Goal: Task Accomplishment & Management: Manage account settings

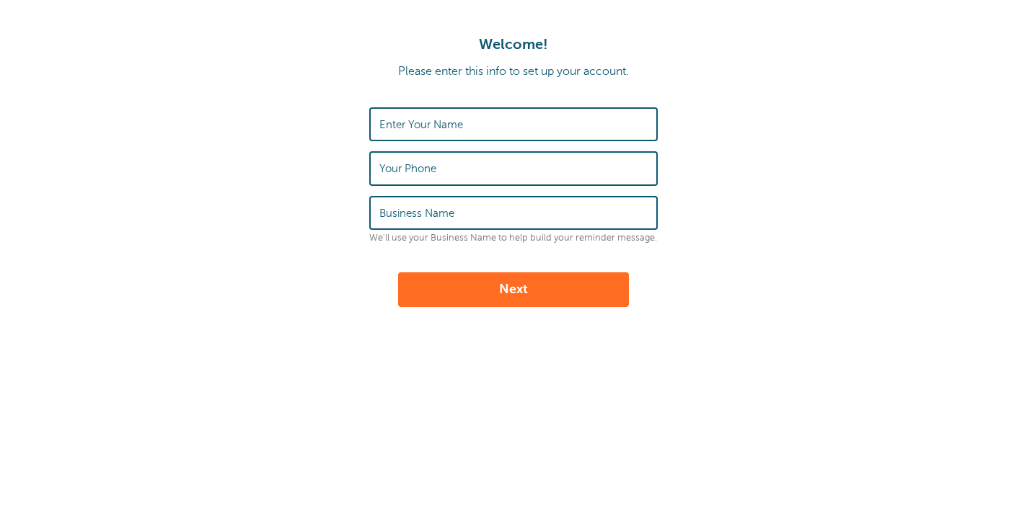
click at [406, 124] on label "Enter Your Name" at bounding box center [421, 124] width 84 height 13
click at [406, 124] on input "Enter Your Name" at bounding box center [513, 124] width 268 height 31
type input "[PERSON_NAME]"
type input "5"
type input "4108081727"
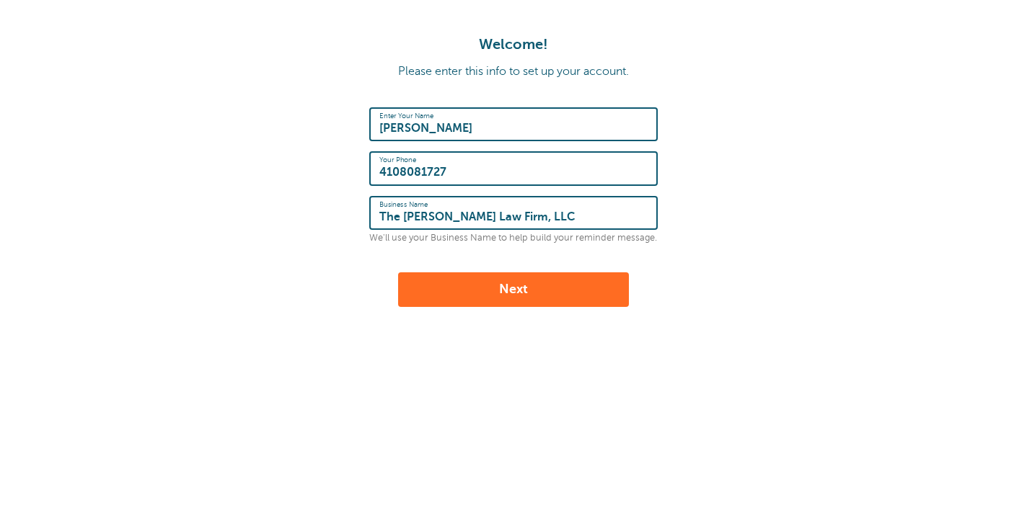
type input "The Harak Law Firm, LLC"
click at [514, 285] on button "Next" at bounding box center [513, 290] width 231 height 35
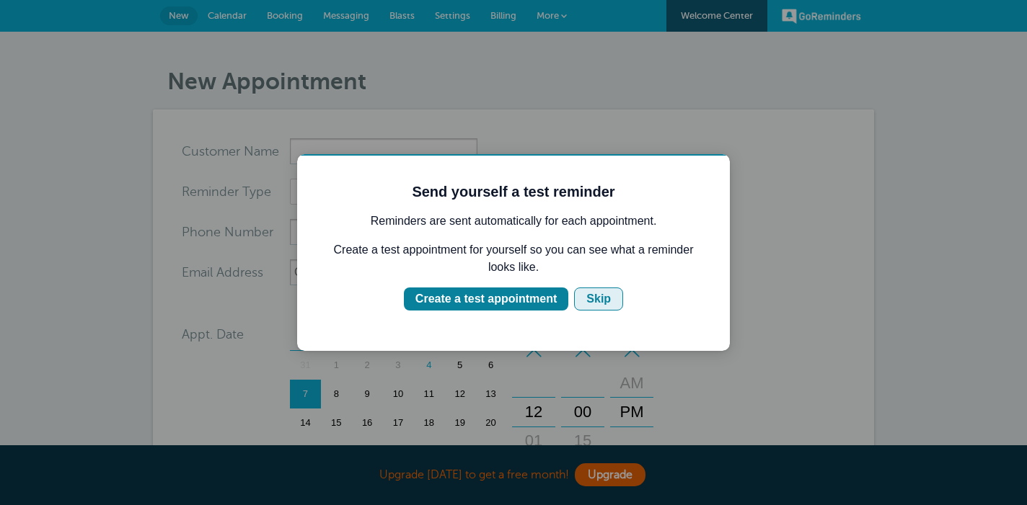
click at [596, 300] on div "Skip" at bounding box center [598, 299] width 25 height 17
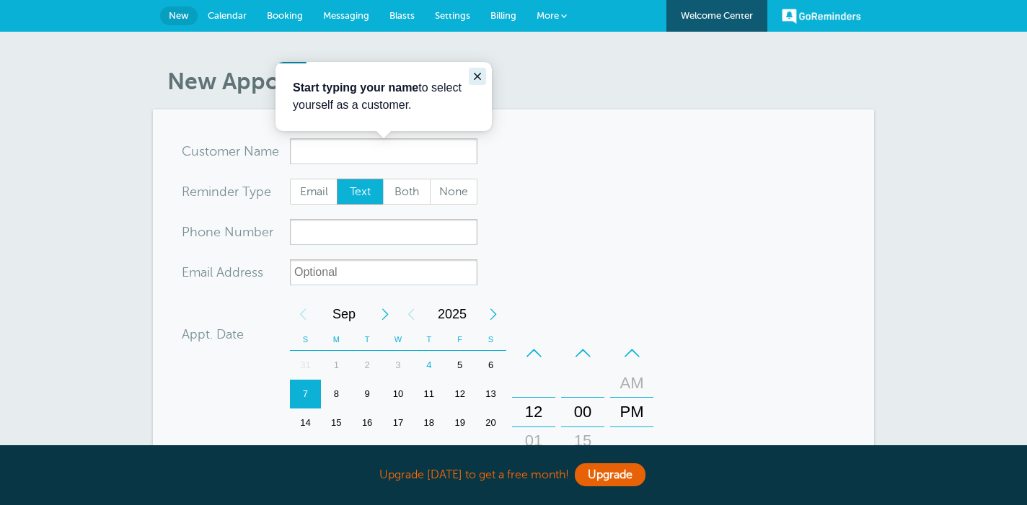
click at [477, 76] on icon "Close guide" at bounding box center [477, 76] width 7 height 7
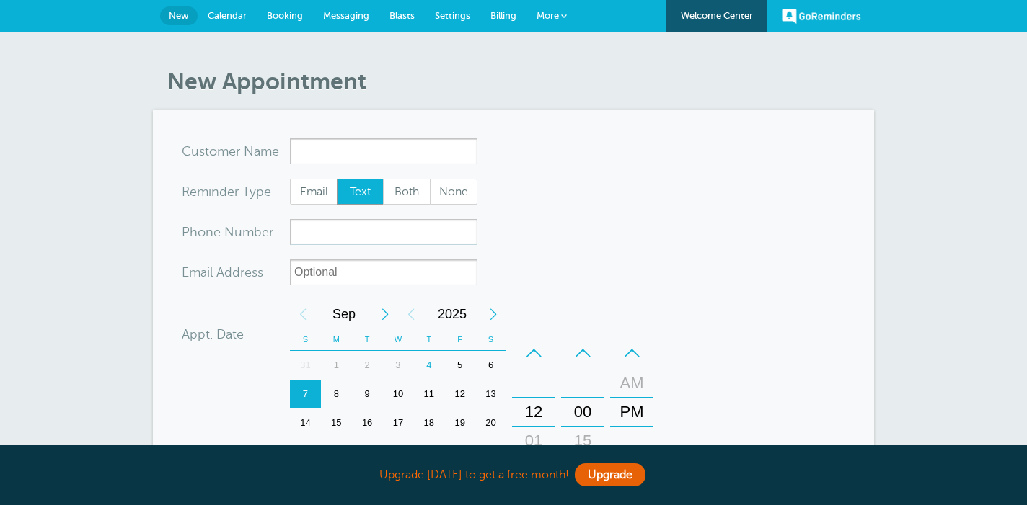
click at [323, 9] on link "Messaging" at bounding box center [346, 16] width 66 height 32
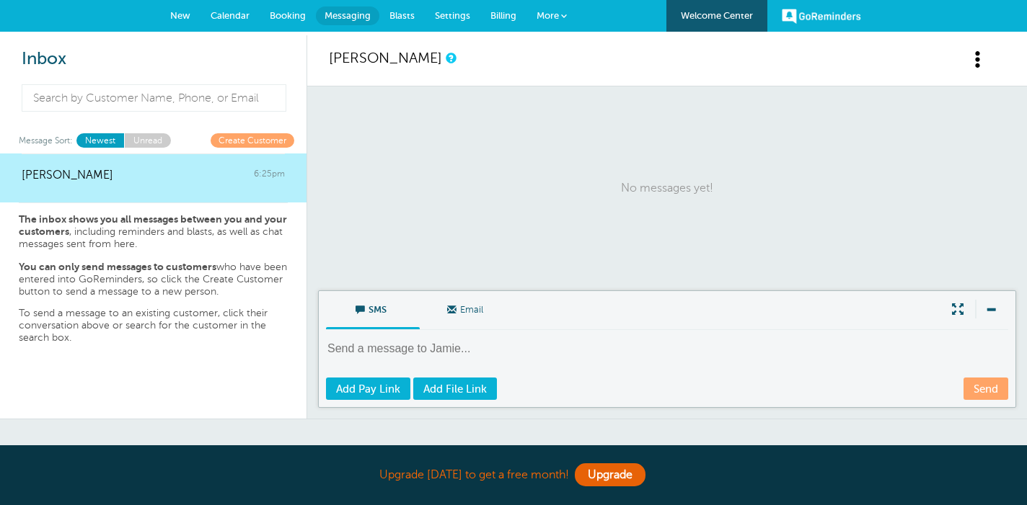
click at [381, 352] on textarea at bounding box center [668, 358] width 685 height 35
type textarea "Send a mesage to [PERSON_NAME] at [PHONE_NUMBER] remind"
click at [810, 17] on link "GoReminders" at bounding box center [821, 16] width 79 height 32
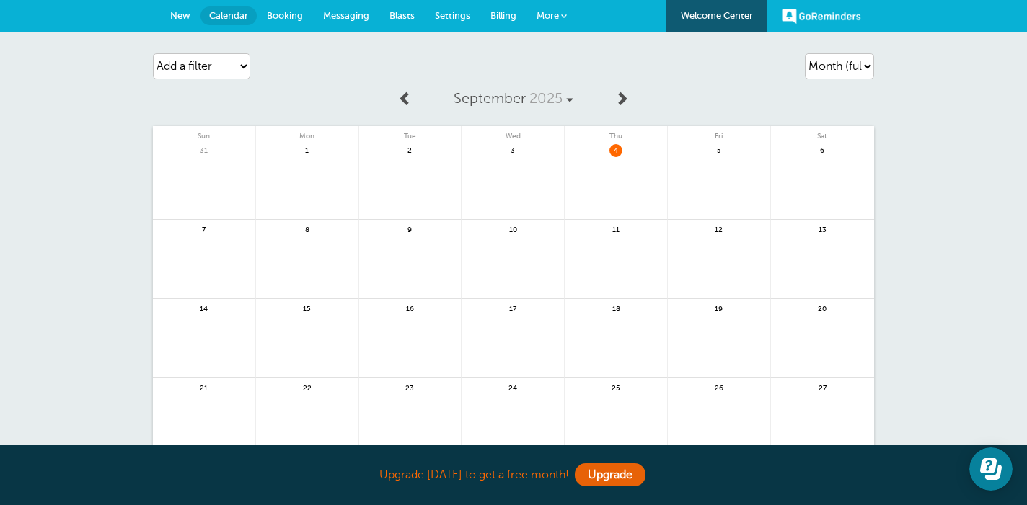
click at [616, 169] on link at bounding box center [616, 188] width 102 height 63
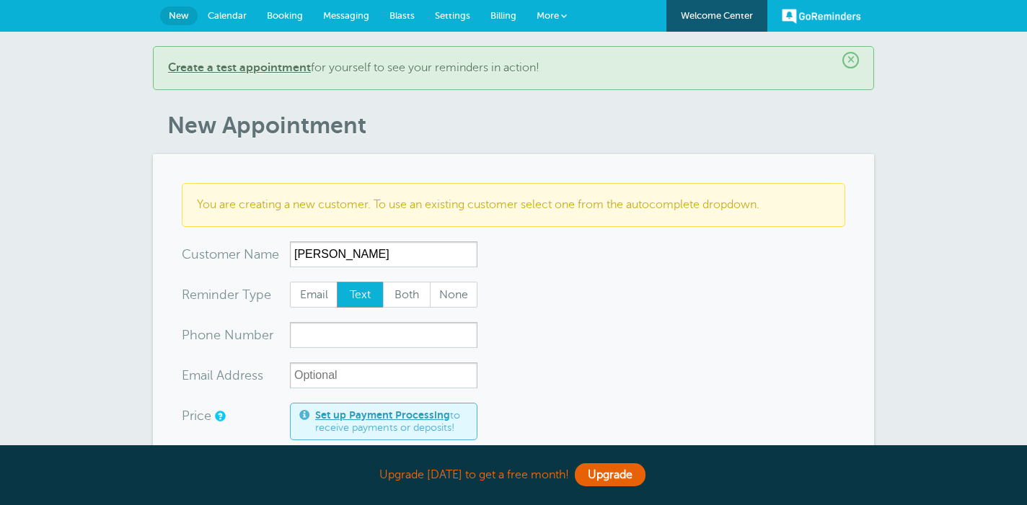
type input "[PERSON_NAME]"
type input "4108081184"
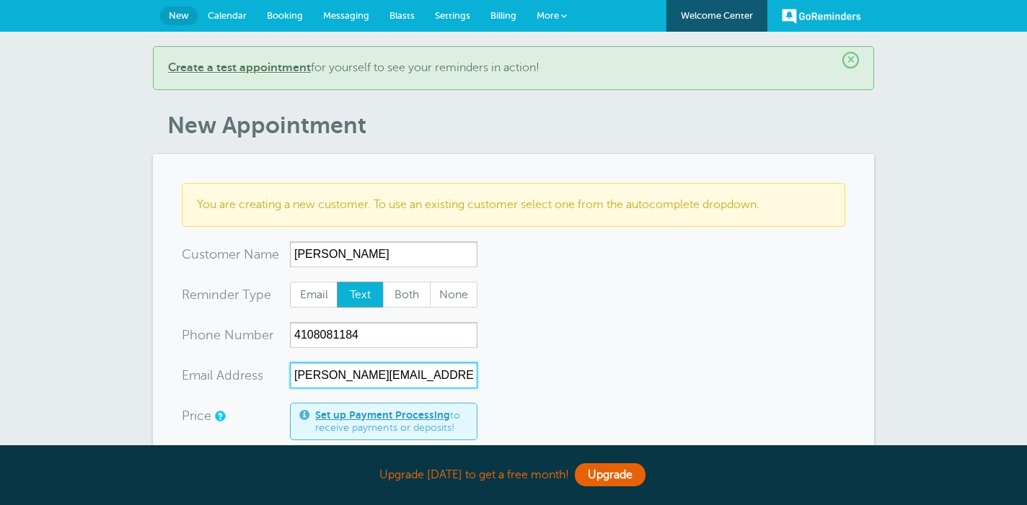
type input "David@haraklaw.com"
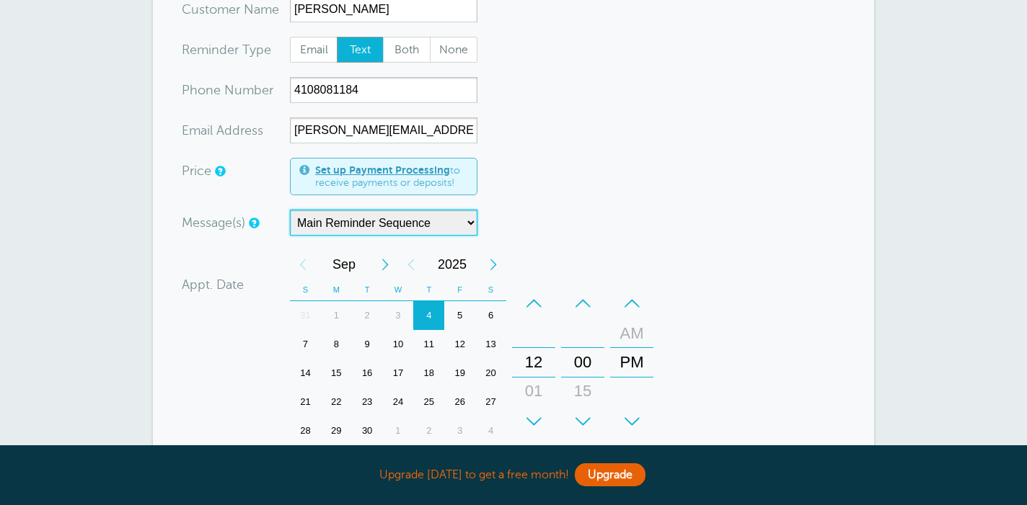
scroll to position [249, 0]
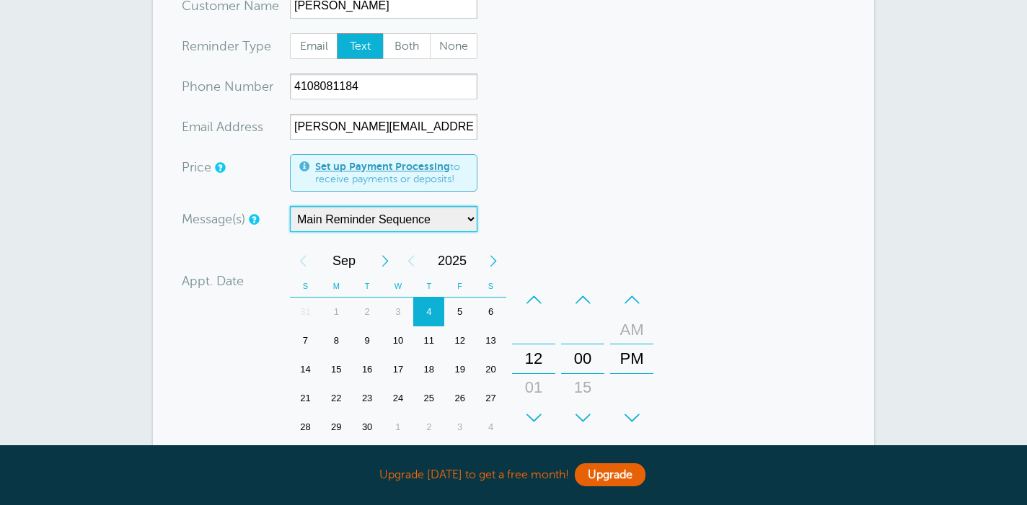
click at [534, 355] on div "12" at bounding box center [533, 359] width 35 height 29
drag, startPoint x: 536, startPoint y: 388, endPoint x: 526, endPoint y: 223, distance: 164.6
click at [526, 223] on form "You are creating a new customer. To use an existing customer select one from th…" at bounding box center [513, 319] width 663 height 771
drag, startPoint x: 541, startPoint y: 355, endPoint x: 538, endPoint y: 249, distance: 105.3
click at [538, 249] on div "+ – Month January February March April May June July August September October N…" at bounding box center [474, 359] width 369 height 224
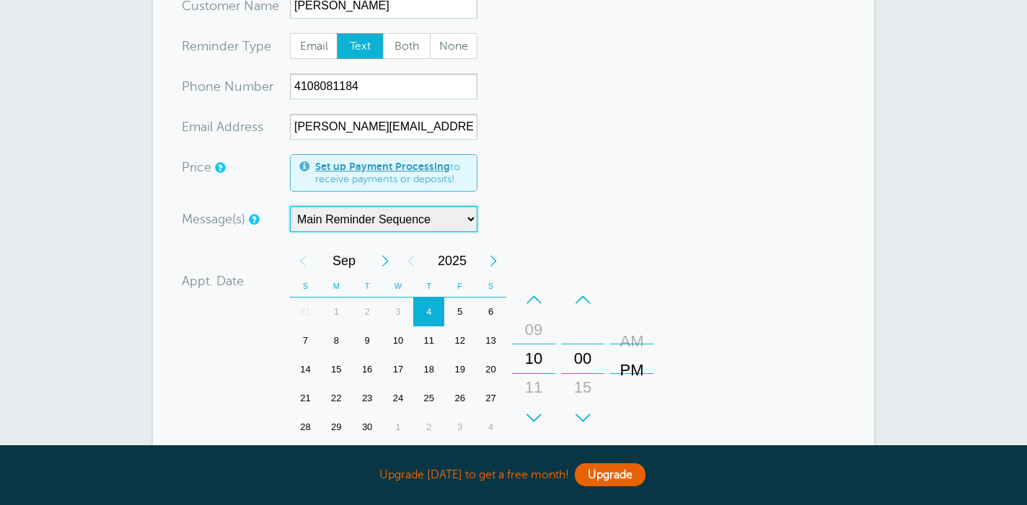
drag, startPoint x: 632, startPoint y: 340, endPoint x: 632, endPoint y: 357, distance: 16.6
click at [632, 356] on div "AM" at bounding box center [631, 341] width 35 height 29
drag, startPoint x: 632, startPoint y: 357, endPoint x: 637, endPoint y: 402, distance: 45.0
click at [637, 402] on div "AM PM" at bounding box center [632, 359] width 42 height 146
click at [627, 325] on div "AM" at bounding box center [631, 330] width 35 height 29
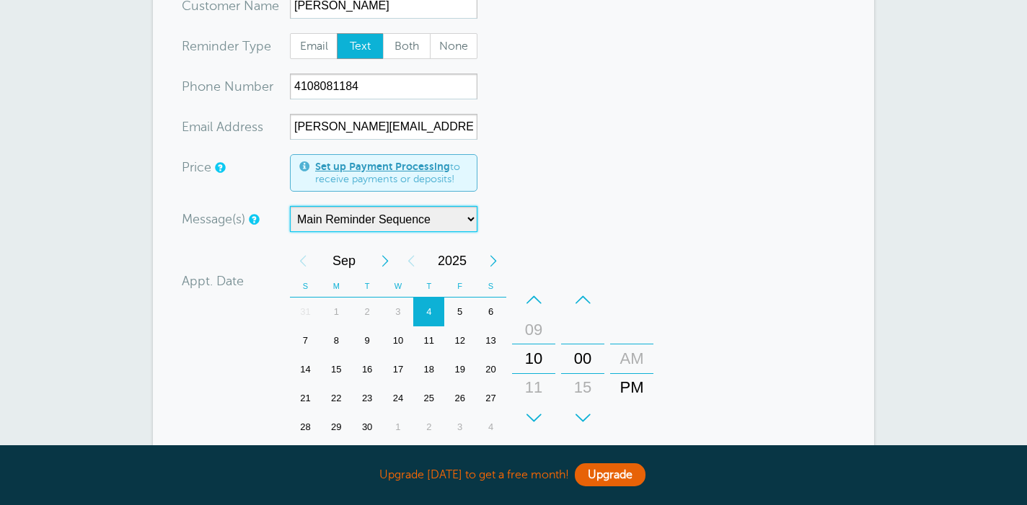
drag, startPoint x: 627, startPoint y: 325, endPoint x: 627, endPoint y: 394, distance: 69.2
click at [627, 394] on div "AM PM" at bounding box center [632, 374] width 42 height 58
click at [632, 420] on div "+" at bounding box center [631, 418] width 43 height 29
click at [629, 299] on div "–" at bounding box center [631, 299] width 43 height 29
click at [632, 324] on div "AM" at bounding box center [631, 330] width 35 height 29
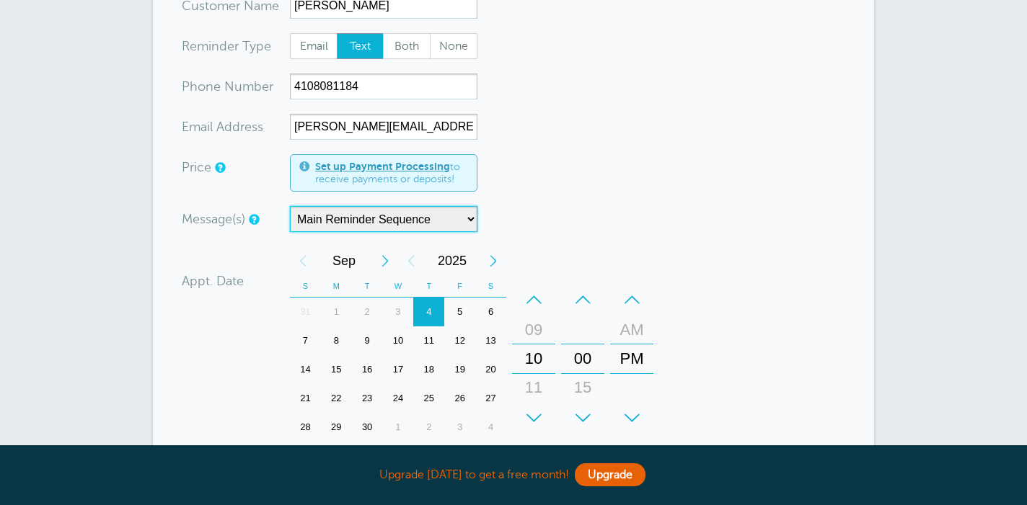
click at [632, 324] on div "AM" at bounding box center [631, 330] width 35 height 29
drag, startPoint x: 532, startPoint y: 348, endPoint x: 554, endPoint y: 497, distance: 150.8
click at [554, 497] on div "Upgrade today to get a free month! Upgrade GoReminders Welcome Center New Calen…" at bounding box center [513, 308] width 1027 height 1115
drag, startPoint x: 536, startPoint y: 349, endPoint x: 546, endPoint y: 471, distance: 122.3
click at [546, 471] on div "Upgrade today to get a free month! Upgrade GoReminders Welcome Center New Calen…" at bounding box center [513, 308] width 1027 height 1115
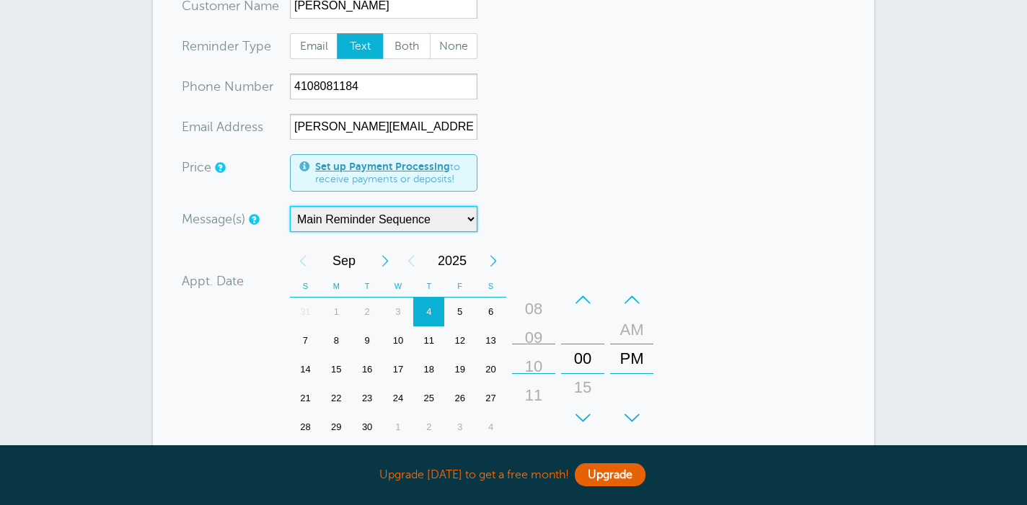
drag, startPoint x: 532, startPoint y: 371, endPoint x: 526, endPoint y: 119, distance: 251.7
click at [526, 119] on form "You are creating a new customer. To use an existing customer select one from th…" at bounding box center [513, 319] width 663 height 771
click at [461, 314] on div "5" at bounding box center [459, 312] width 31 height 29
click at [632, 331] on div "AM" at bounding box center [631, 330] width 35 height 29
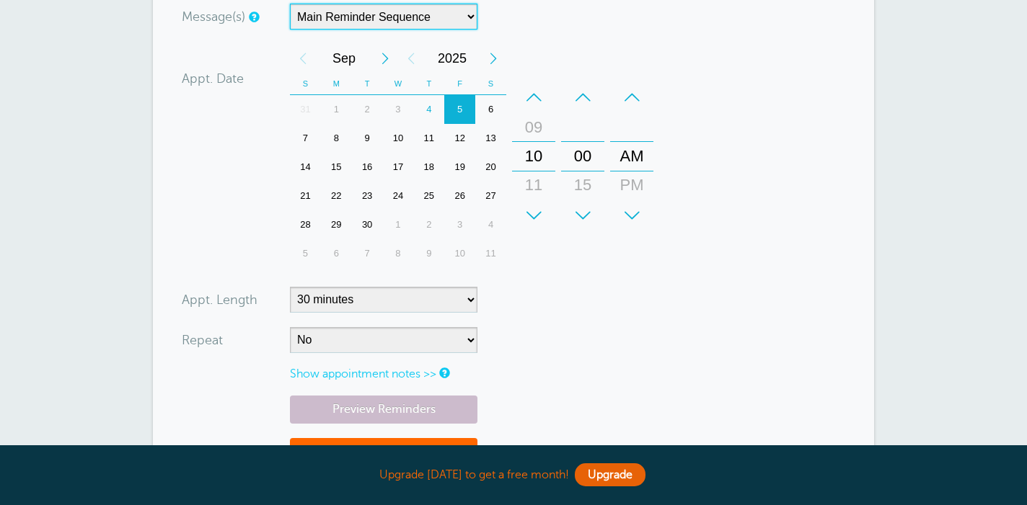
scroll to position [454, 0]
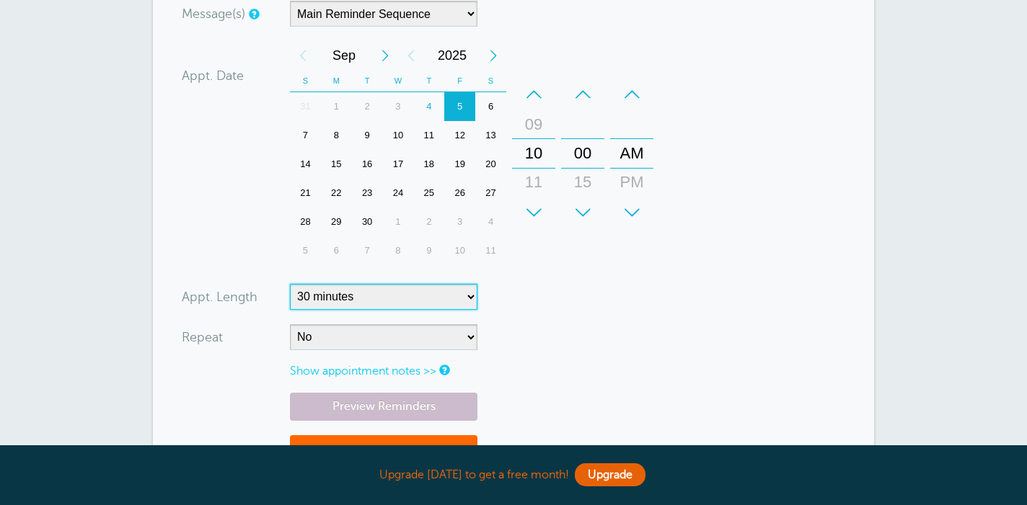
select select "5"
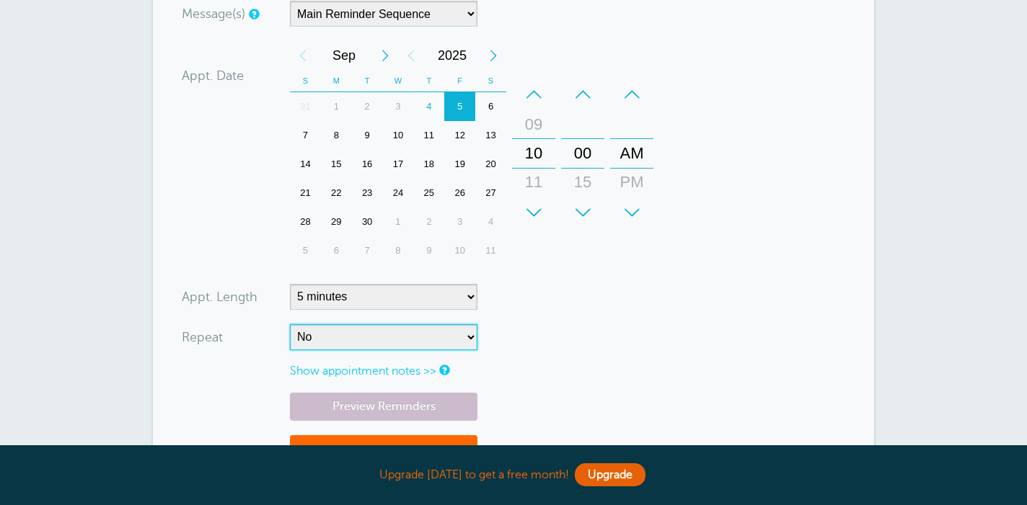
select select "RRULE:FREQ=DAILY"
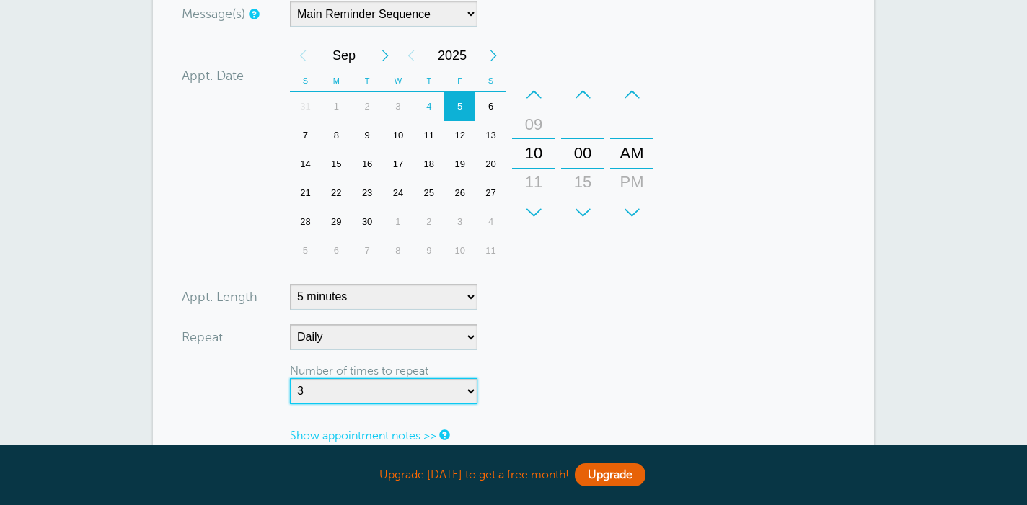
select select "4"
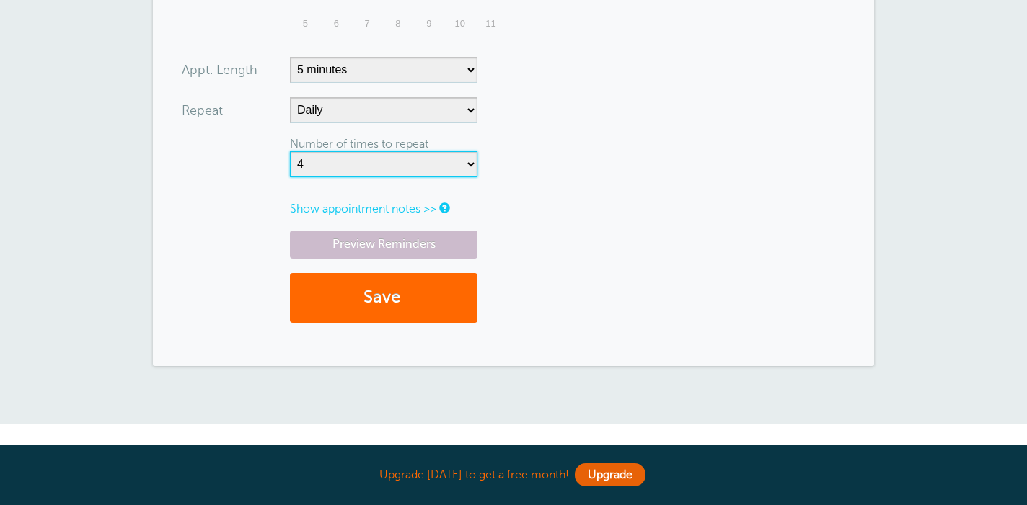
scroll to position [686, 0]
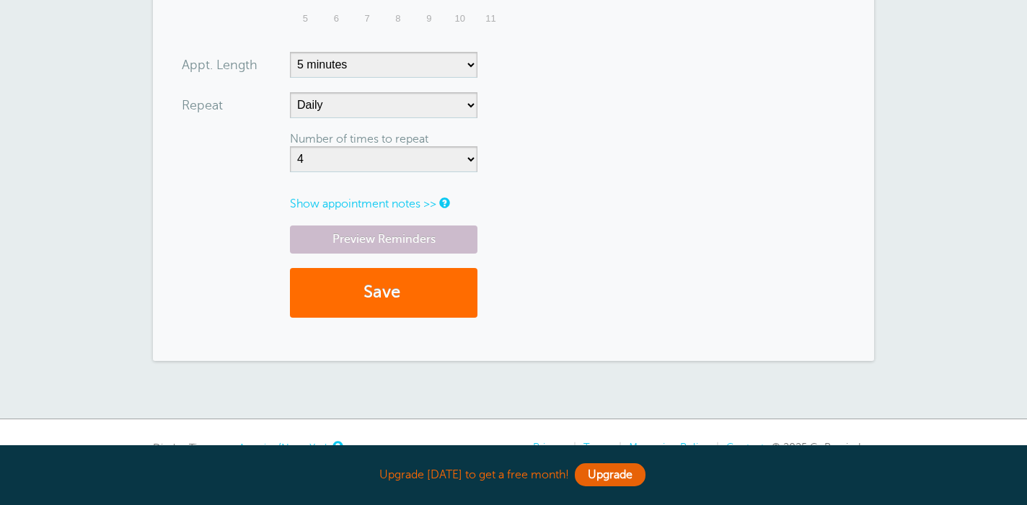
click at [358, 285] on button "Save" at bounding box center [383, 293] width 187 height 50
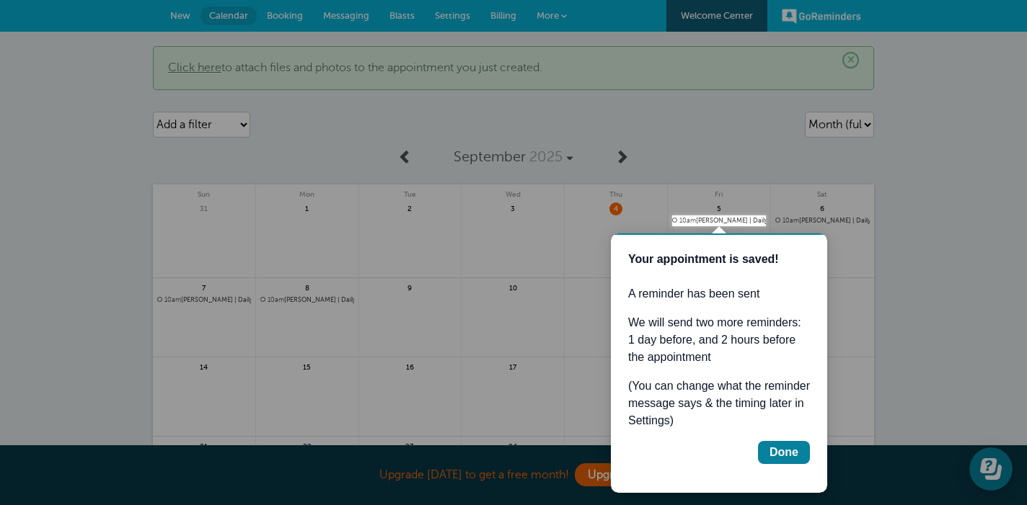
click at [719, 217] on div at bounding box center [719, 221] width 94 height 11
click at [787, 451] on div "Done" at bounding box center [783, 452] width 29 height 17
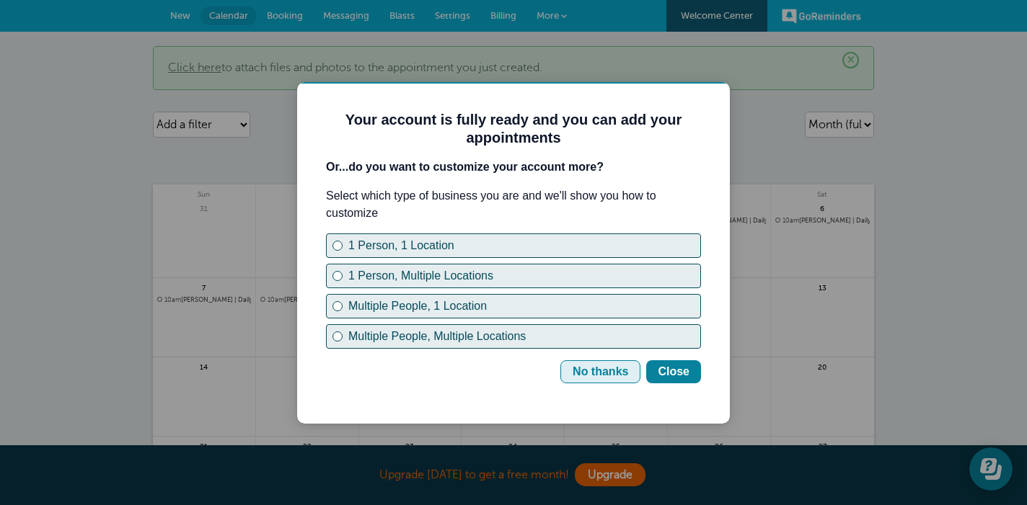
click at [605, 372] on div "No thanks" at bounding box center [600, 371] width 56 height 17
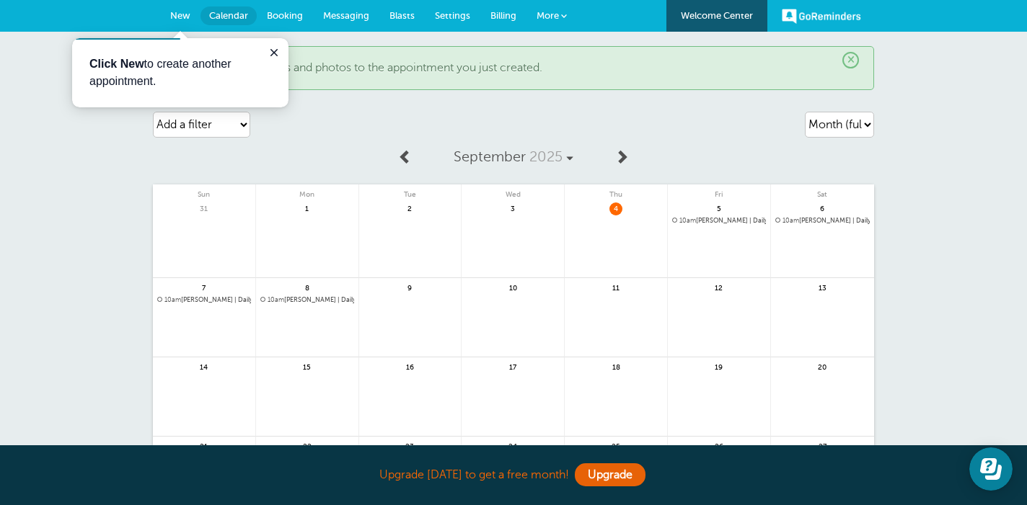
click at [692, 218] on span "10am" at bounding box center [687, 220] width 17 height 7
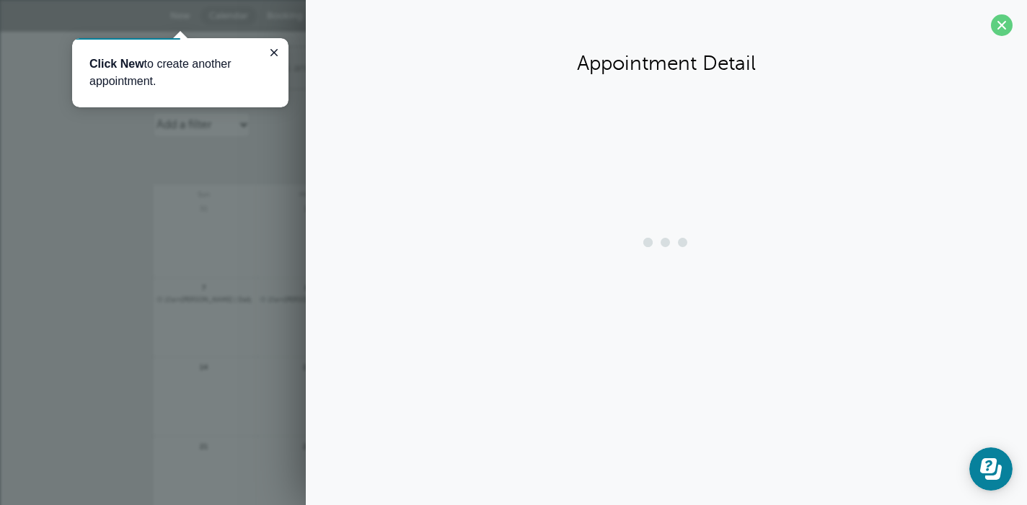
click at [692, 218] on div at bounding box center [666, 243] width 58 height 58
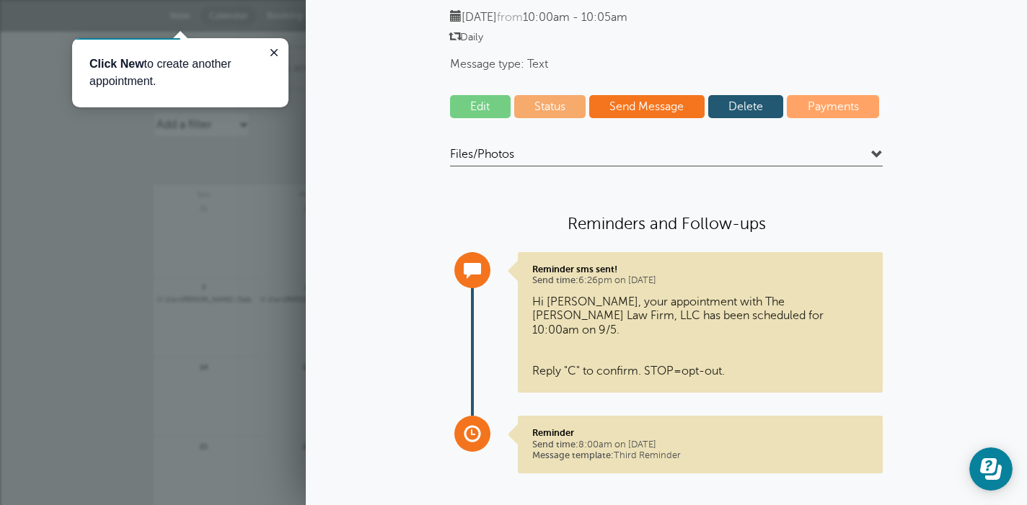
scroll to position [125, 0]
click at [553, 288] on div "Reminder sms sent! Send time: 6:26pm on Sep. 4, 2025 Hi David, your appointment…" at bounding box center [700, 323] width 365 height 141
click at [553, 320] on p "Hi David, your appointment with The Harak Law Firm, LLC has been scheduled for …" at bounding box center [700, 337] width 336 height 83
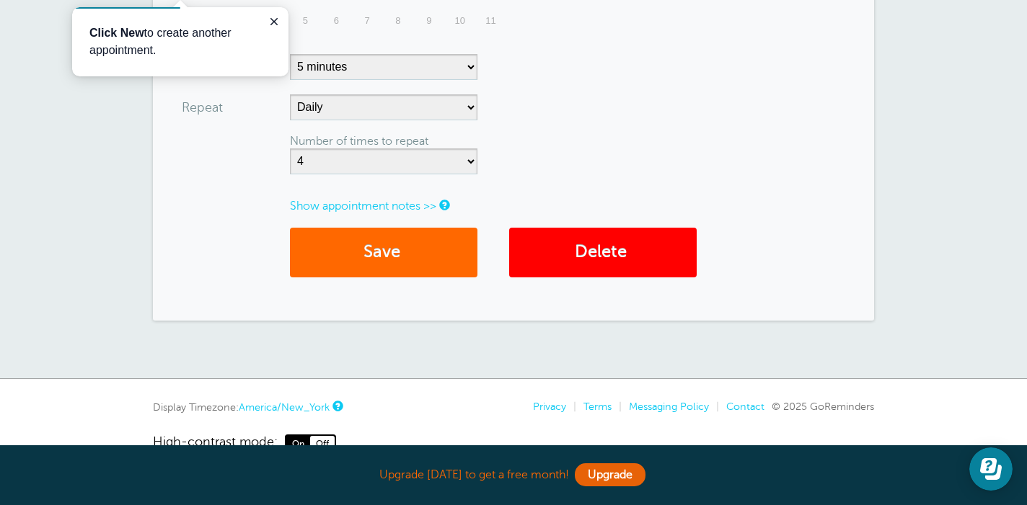
scroll to position [645, 0]
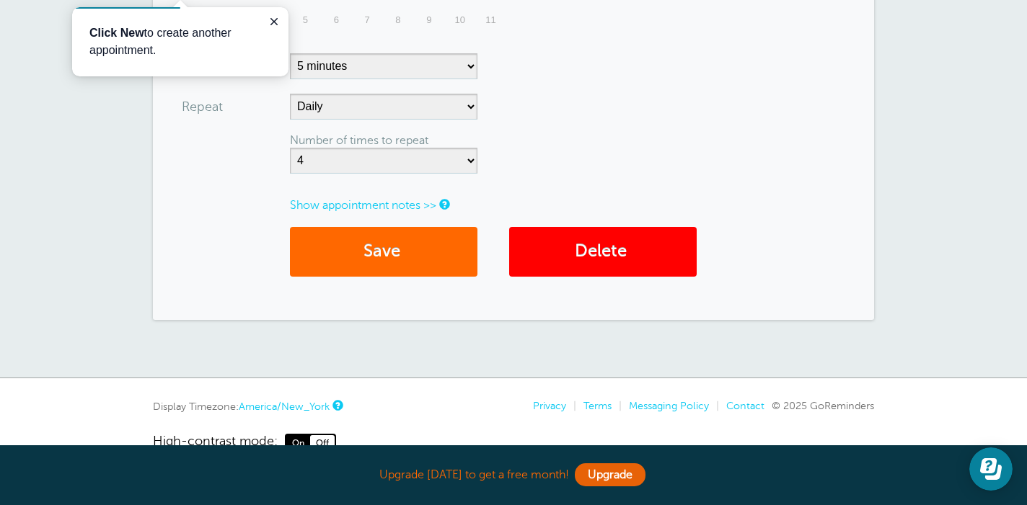
click at [363, 199] on link "Show appointment notes >>" at bounding box center [363, 205] width 146 height 13
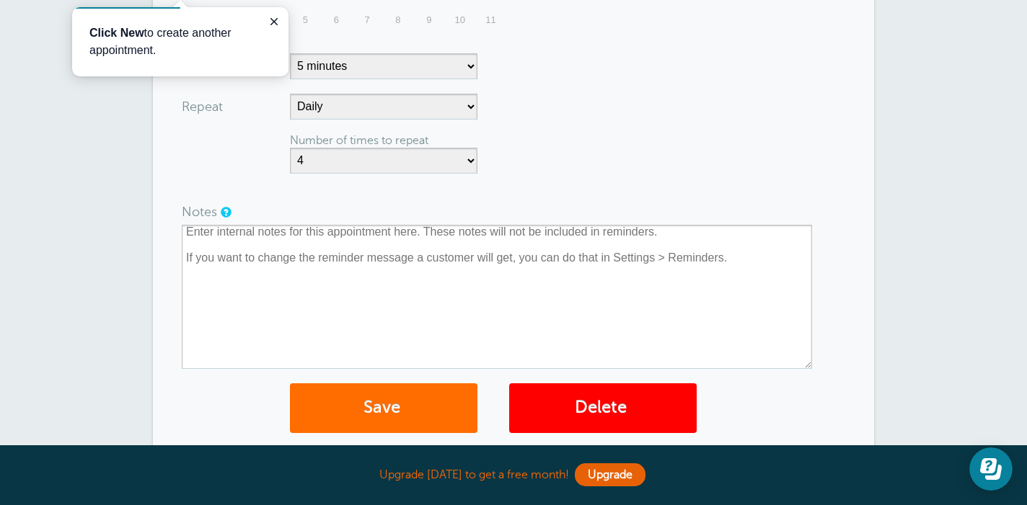
click at [417, 402] on button "Save" at bounding box center [383, 409] width 187 height 50
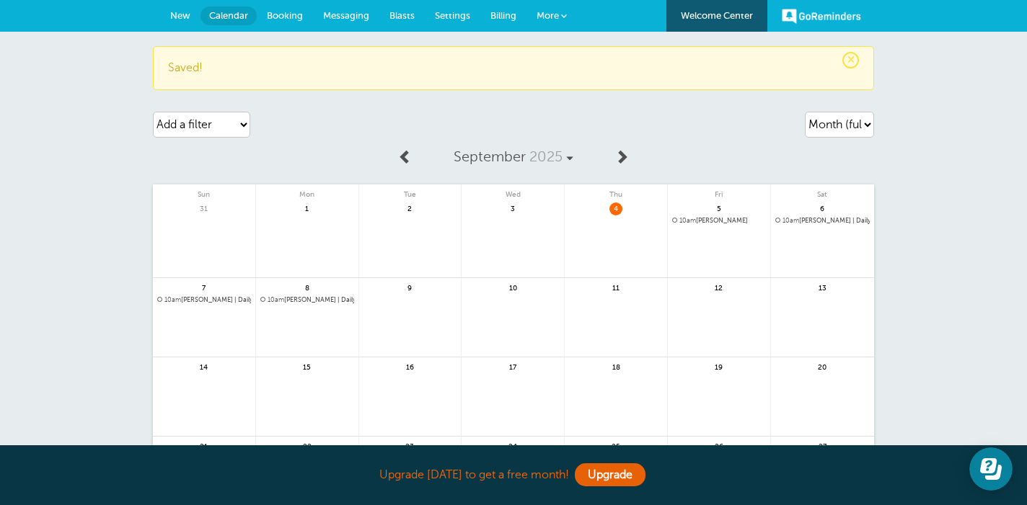
click at [443, 11] on span "Settings" at bounding box center [452, 15] width 35 height 11
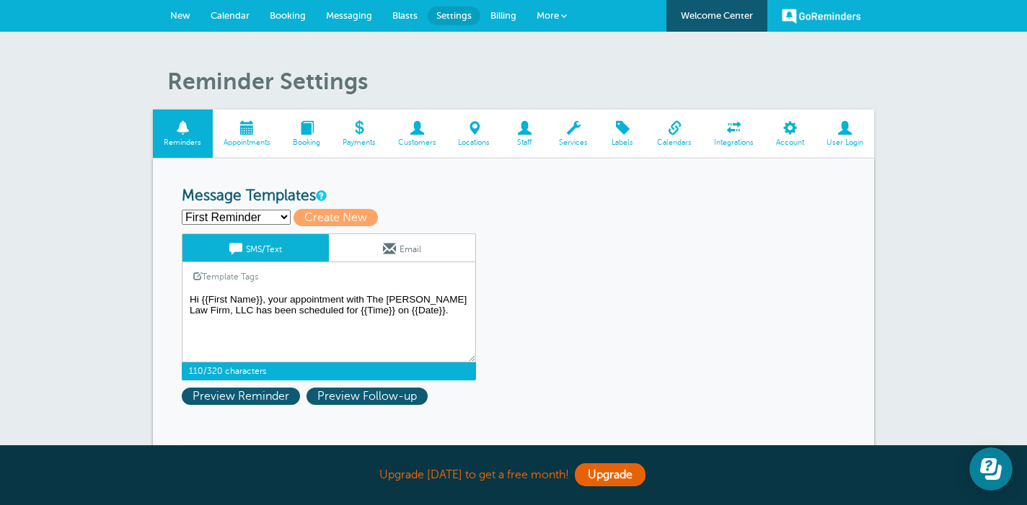
drag, startPoint x: 422, startPoint y: 308, endPoint x: 182, endPoint y: 216, distance: 257.2
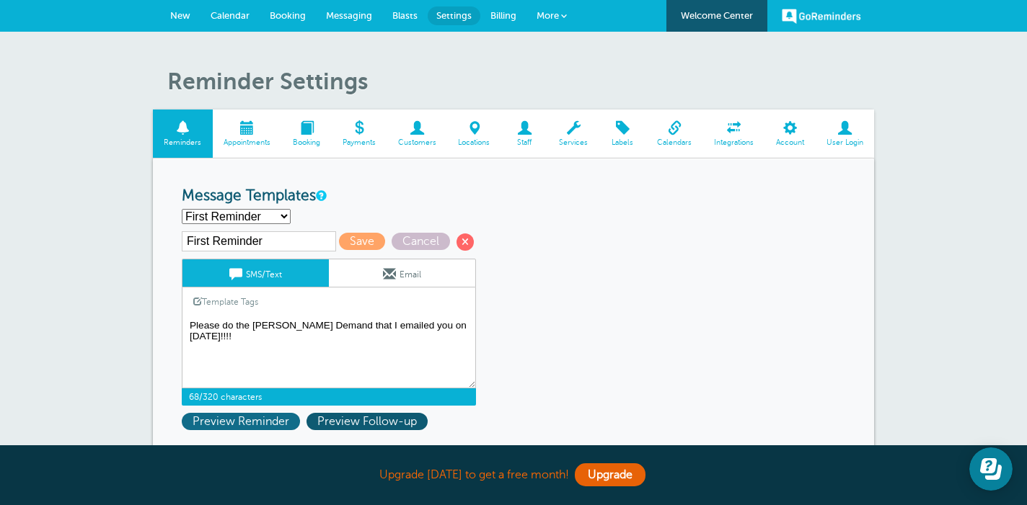
type textarea "Please do the [PERSON_NAME] Demand that I emailed you on [DATE]!!!!"
click at [267, 420] on span "Preview Reminder" at bounding box center [241, 421] width 118 height 17
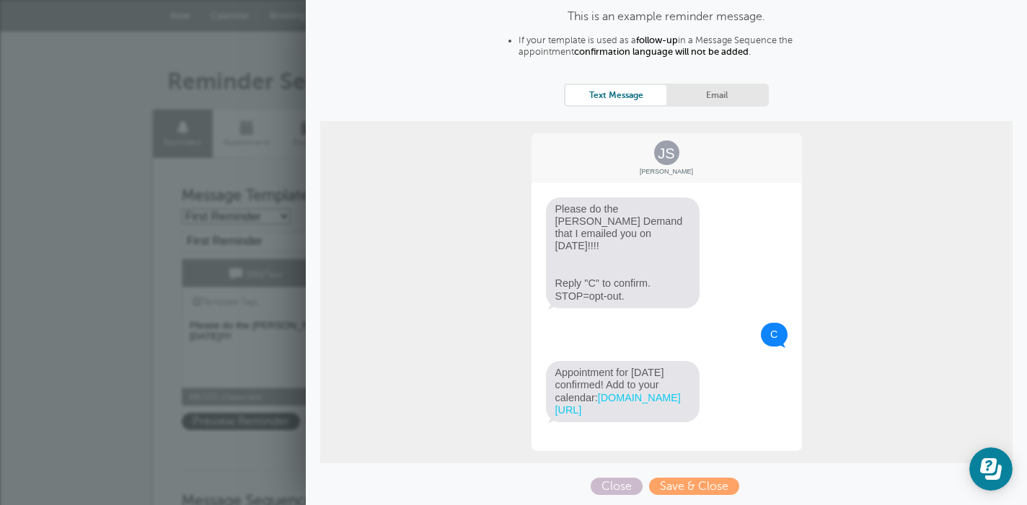
scroll to position [79, 0]
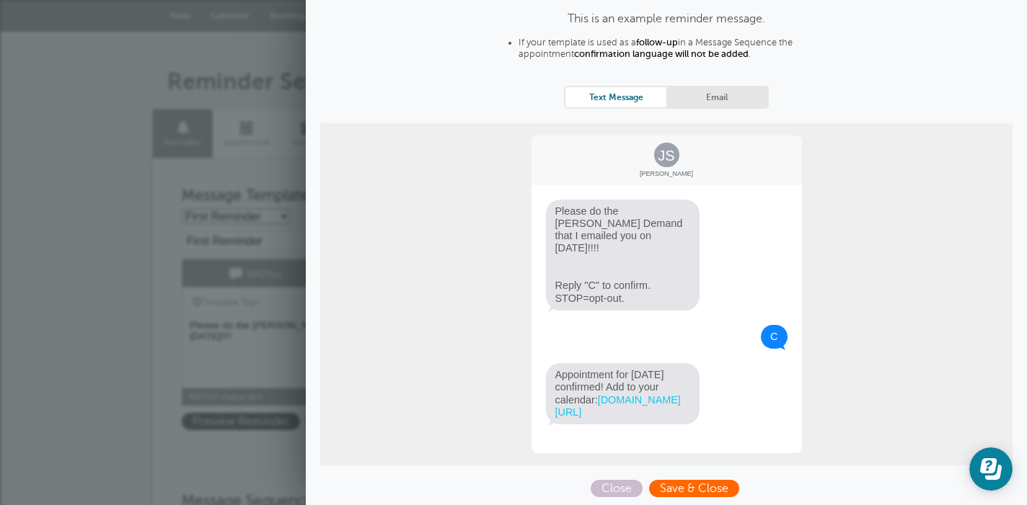
click at [683, 485] on span "Save & Close" at bounding box center [694, 488] width 90 height 17
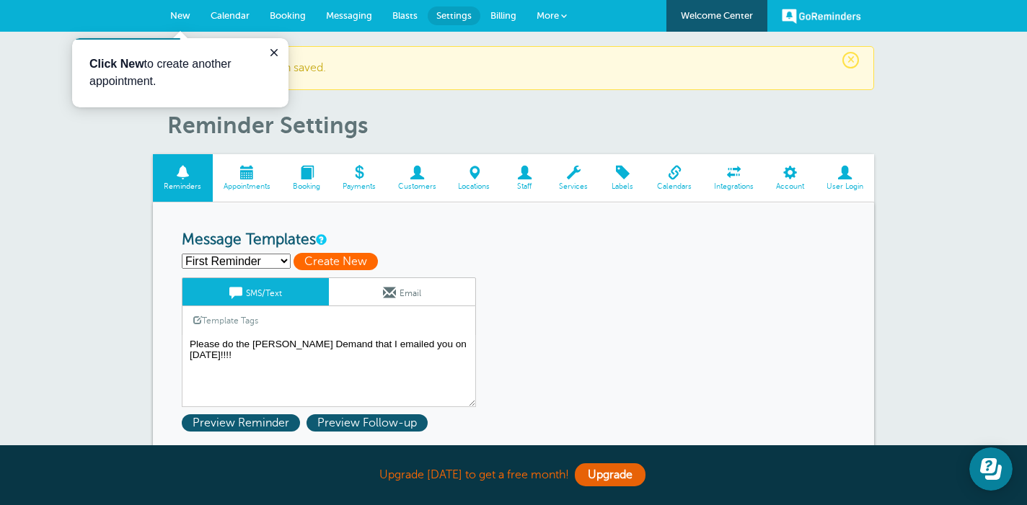
click at [311, 261] on span "Create New" at bounding box center [335, 261] width 84 height 17
select select
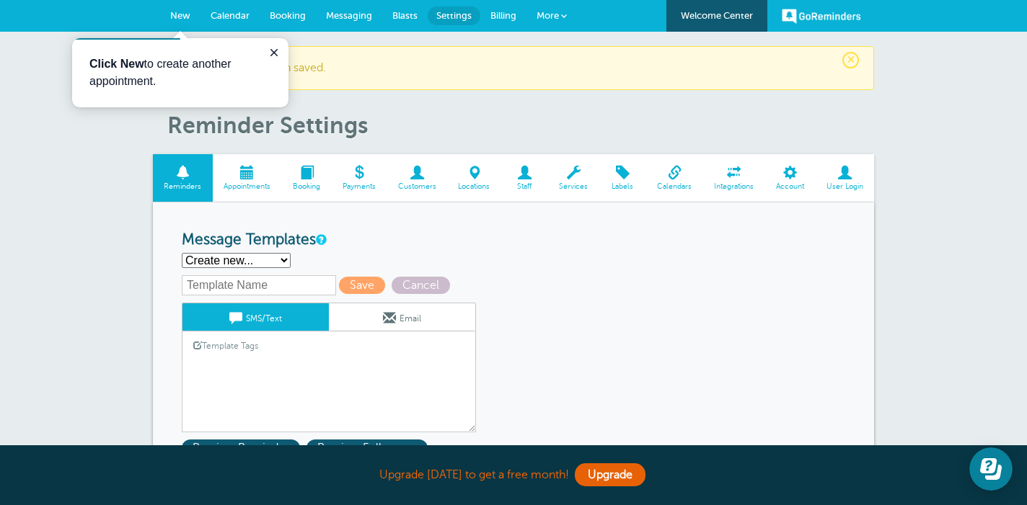
select select "160934"
type input "First Reminder"
type textarea "Please do the [PERSON_NAME] Demand that I emailed you on [DATE]!!!!"
click at [456, 280] on span at bounding box center [464, 286] width 17 height 17
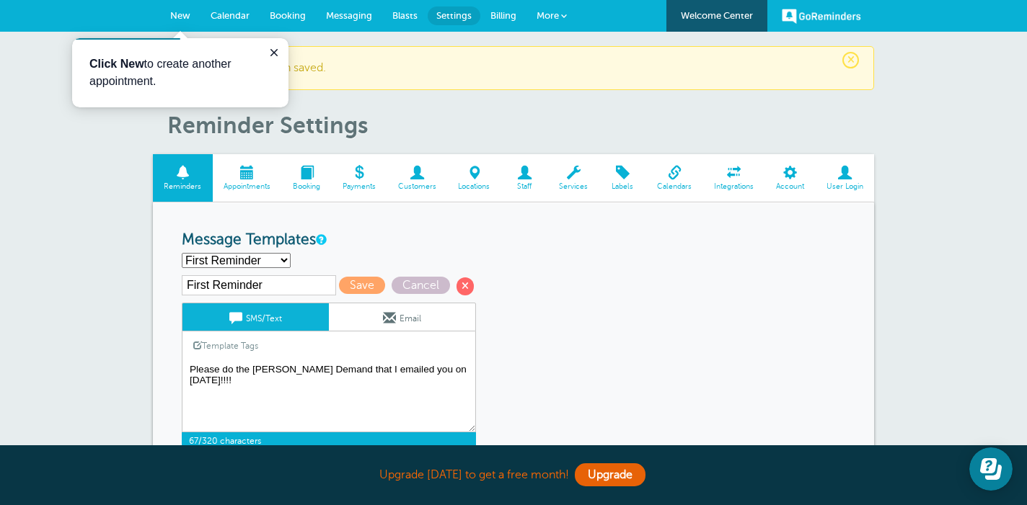
drag, startPoint x: 244, startPoint y: 383, endPoint x: 185, endPoint y: 343, distance: 71.8
click at [185, 343] on div "SMS/Text Email Template Tags Copy SMS Click to add a tag to your message. Custo…" at bounding box center [329, 376] width 294 height 147
select select
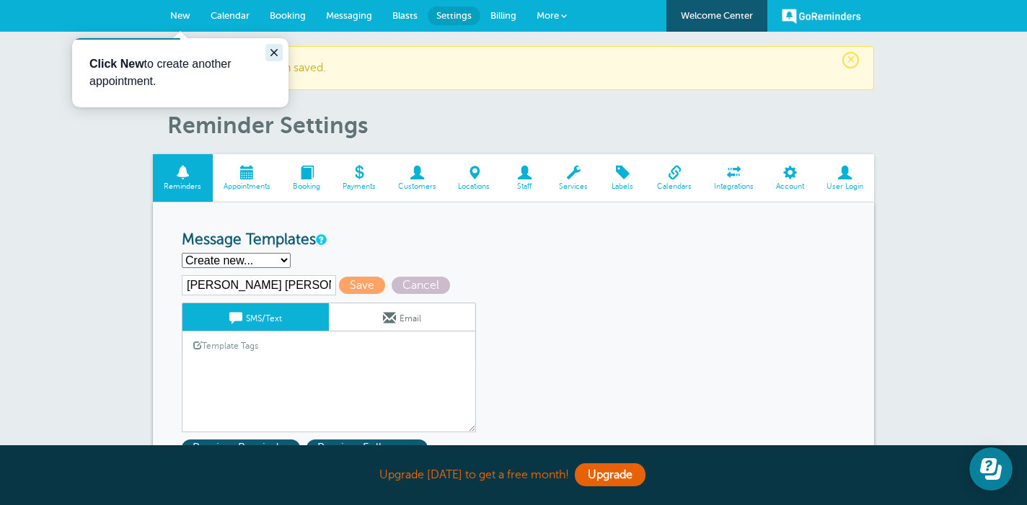
type input "David Reminder Feigh"
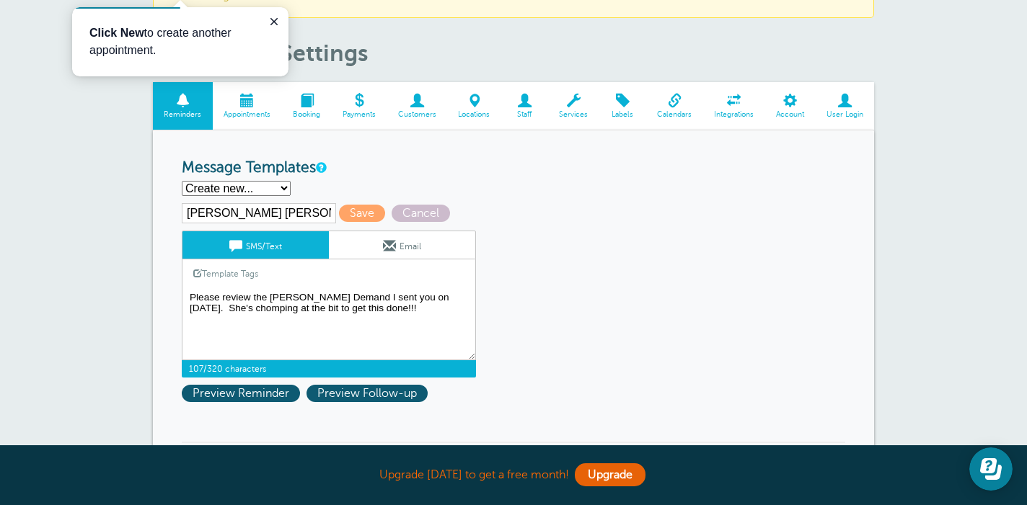
scroll to position [105, 0]
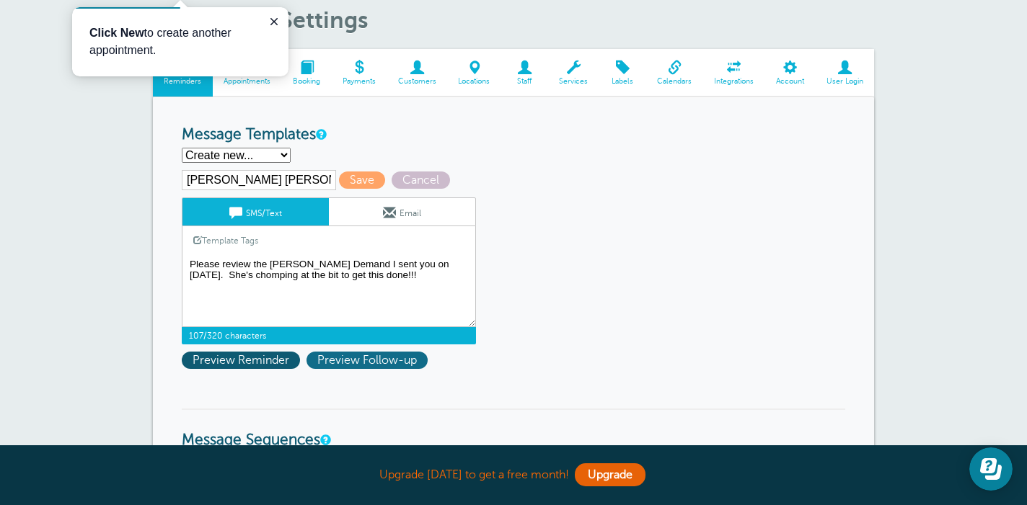
type textarea "Please review the Lydia Feigh Demand I sent you on 9/4/2025. She's chomping at …"
click at [352, 359] on span "Preview Follow-up" at bounding box center [366, 360] width 121 height 17
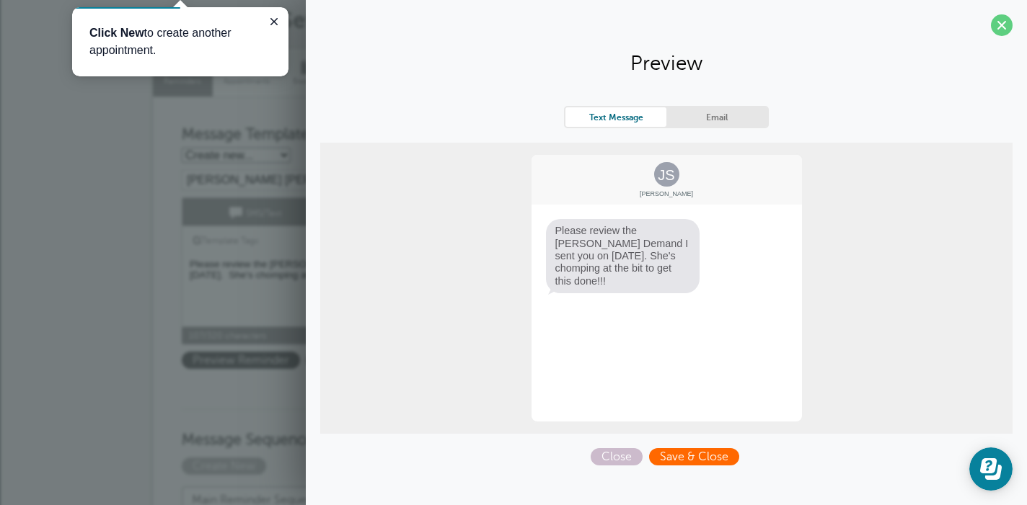
click at [679, 458] on span "Save & Close" at bounding box center [694, 456] width 90 height 17
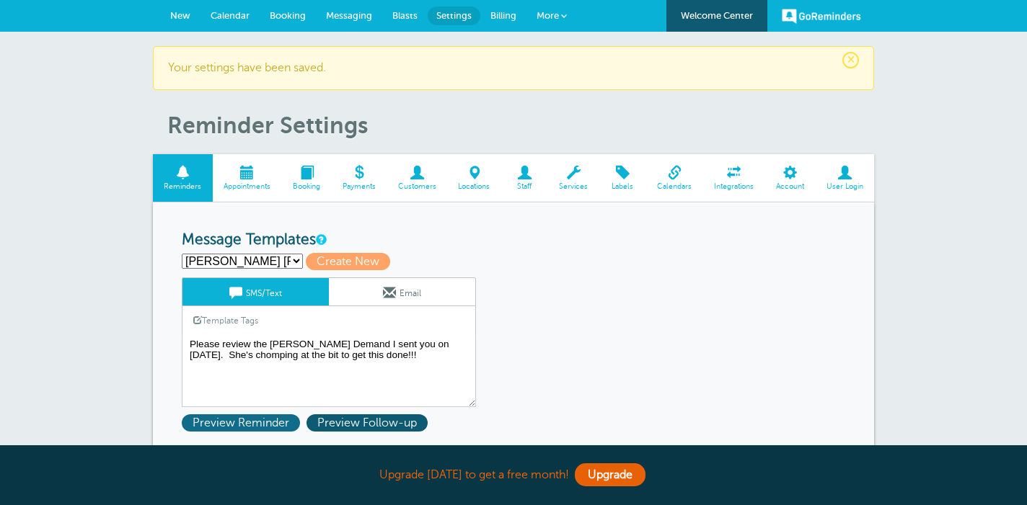
click at [235, 417] on span "Preview Reminder" at bounding box center [241, 423] width 118 height 17
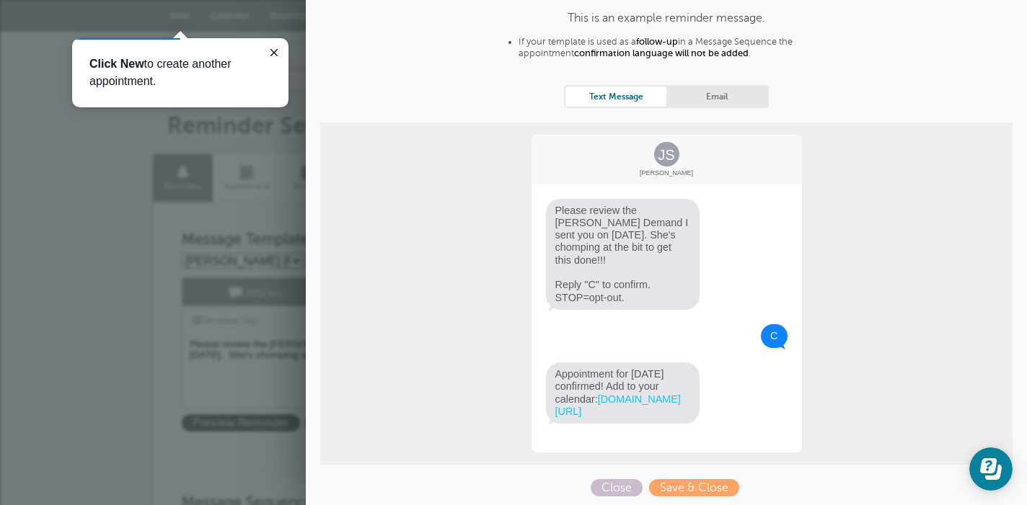
scroll to position [79, 0]
click at [689, 483] on span "Save & Close" at bounding box center [694, 488] width 90 height 17
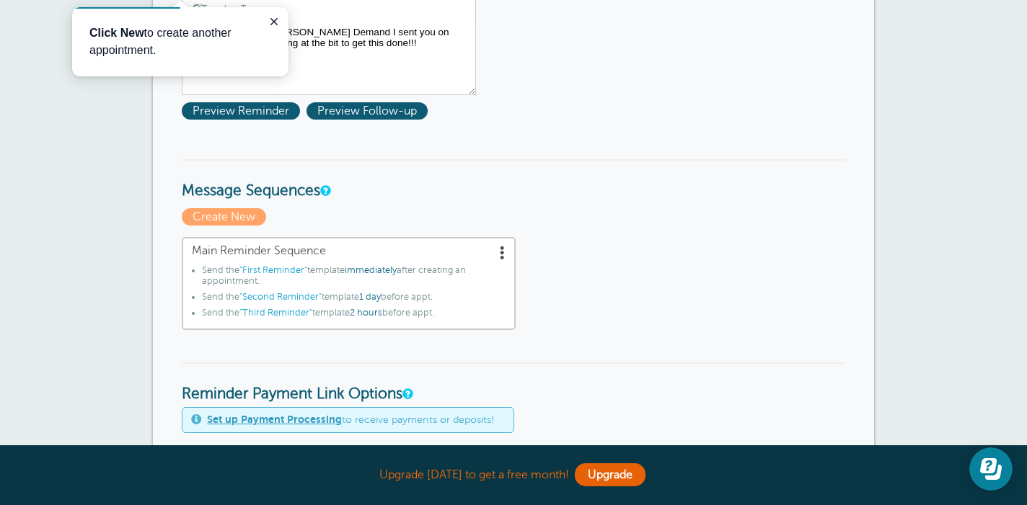
scroll to position [298, 0]
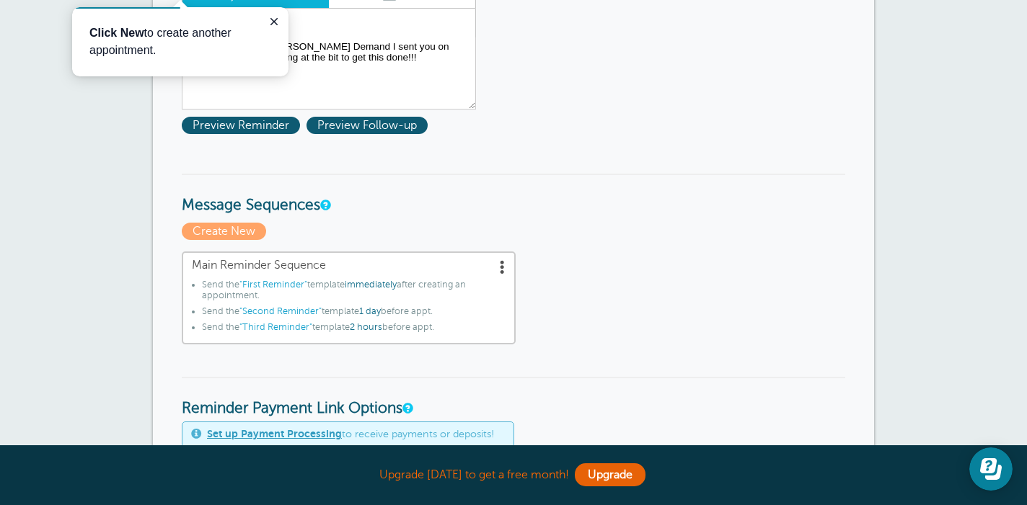
click at [247, 281] on span ""First Reminder"" at bounding box center [273, 285] width 68 height 10
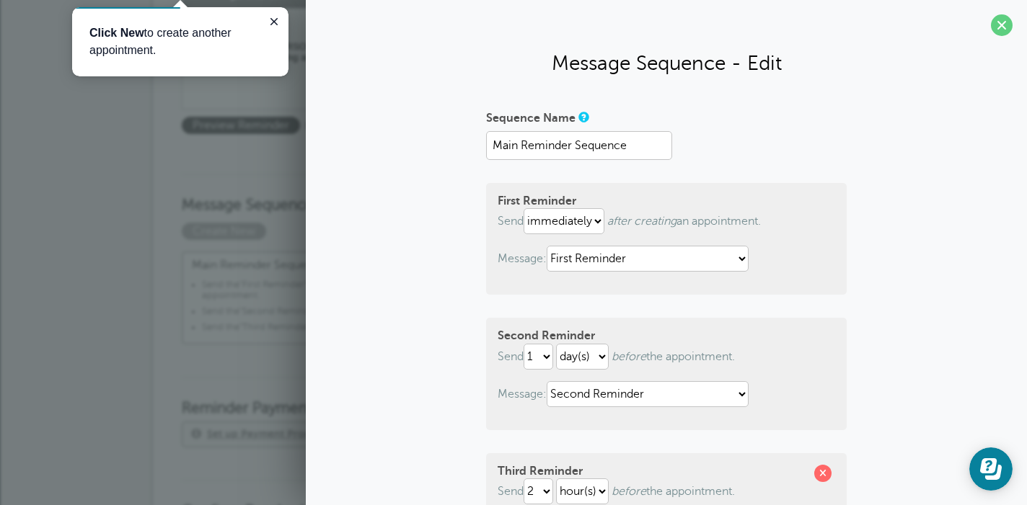
scroll to position [0, 0]
click at [824, 473] on span at bounding box center [822, 473] width 17 height 17
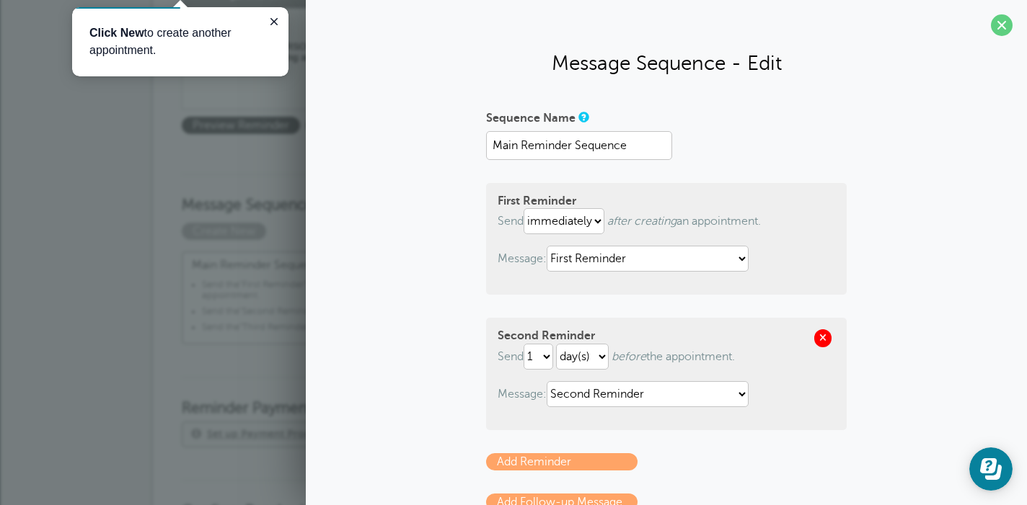
click at [825, 336] on span at bounding box center [822, 337] width 17 height 17
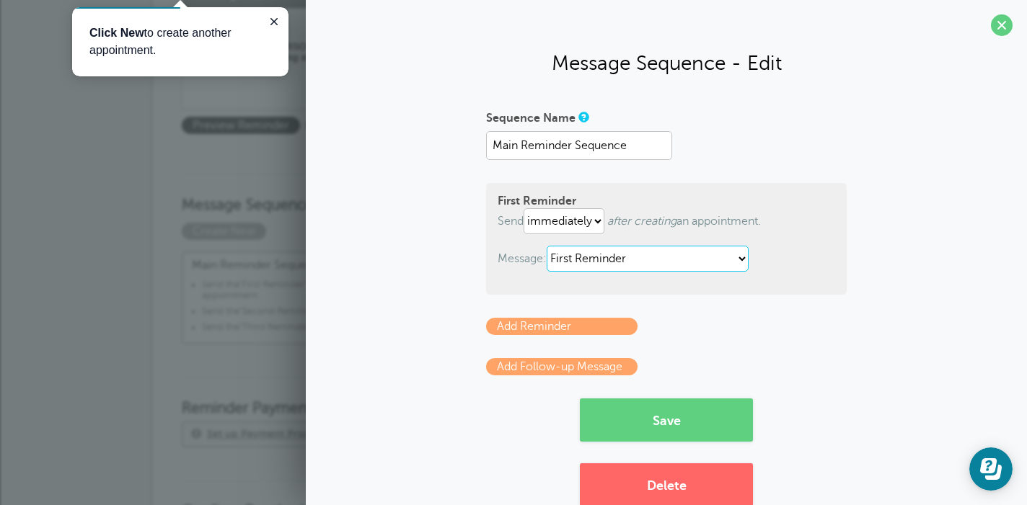
select select "160938"
click at [539, 332] on link "Add Reminder" at bounding box center [561, 326] width 151 height 17
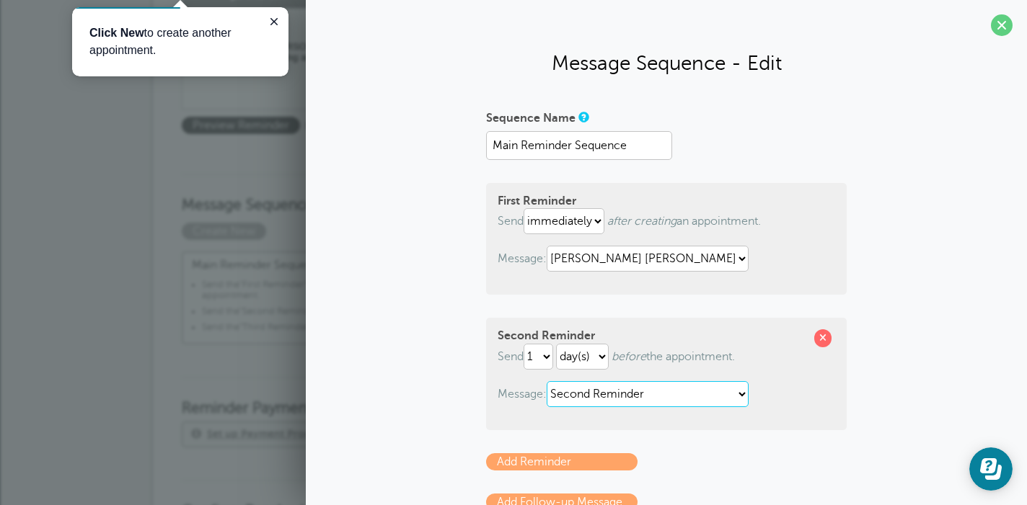
select select "160938"
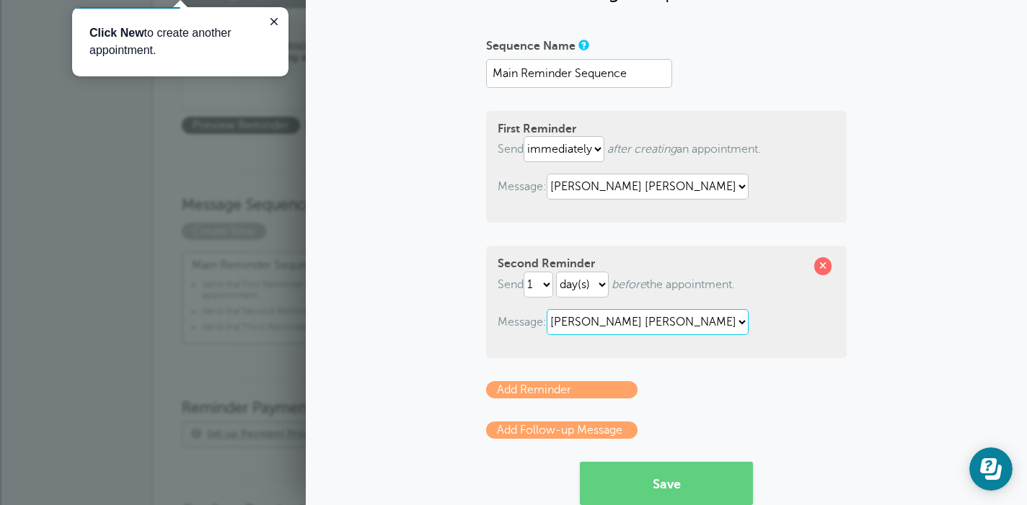
scroll to position [76, 0]
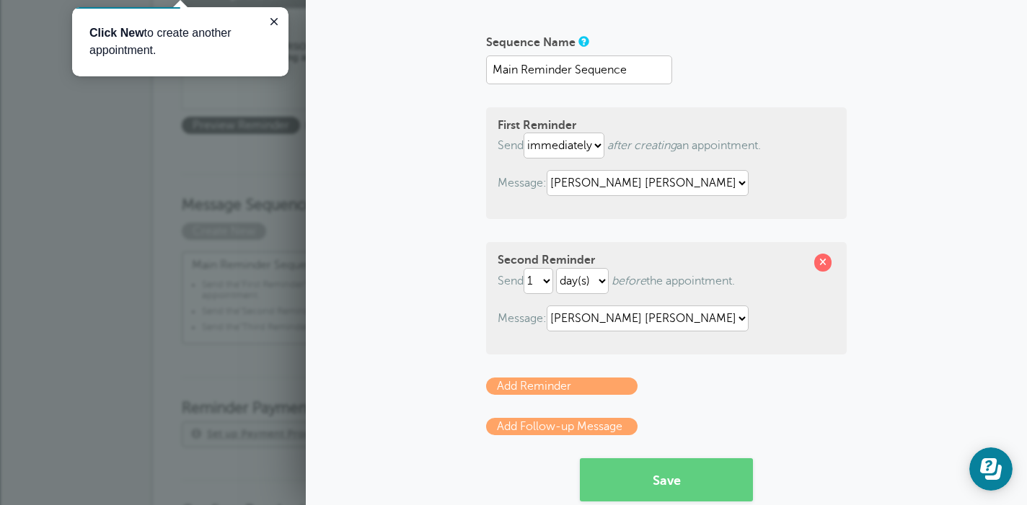
click at [542, 386] on link "Add Reminder" at bounding box center [561, 386] width 151 height 17
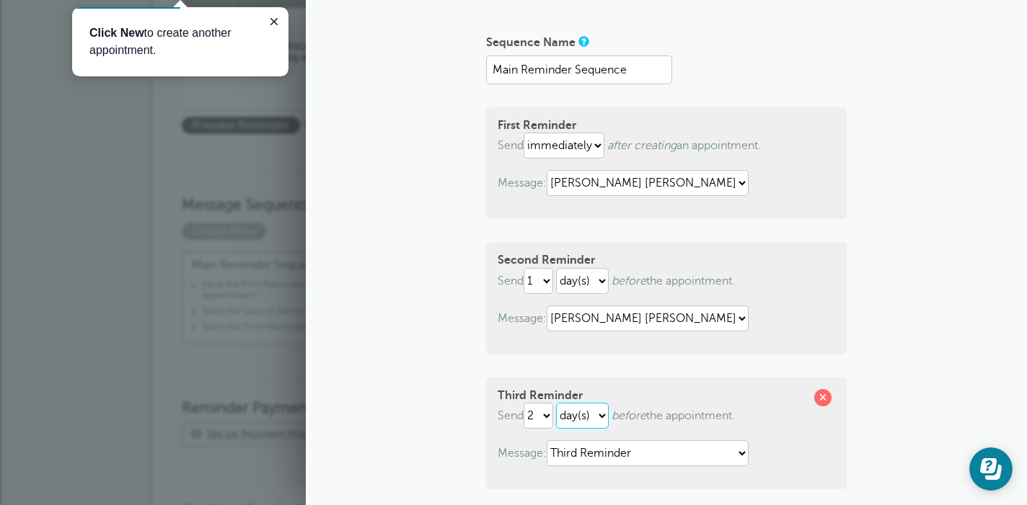
select select "HOUR"
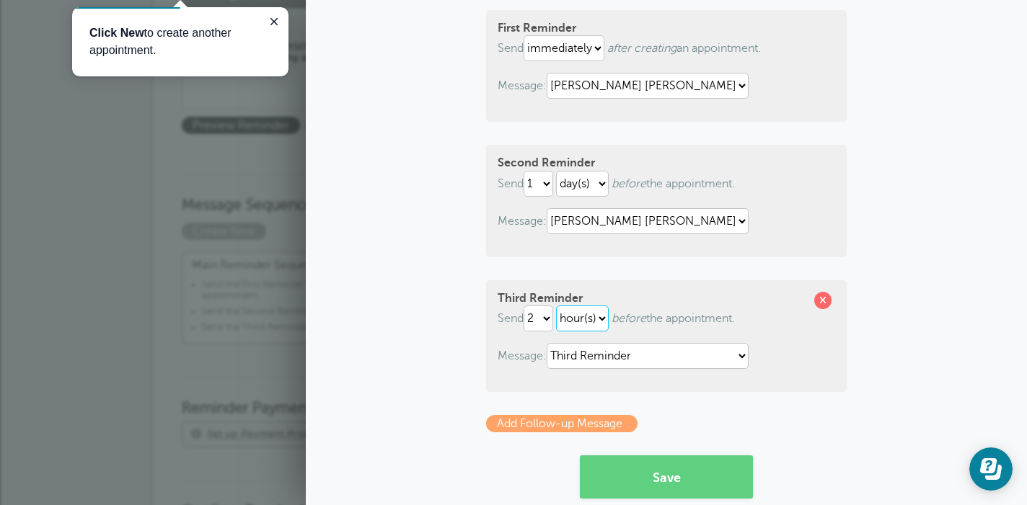
scroll to position [180, 0]
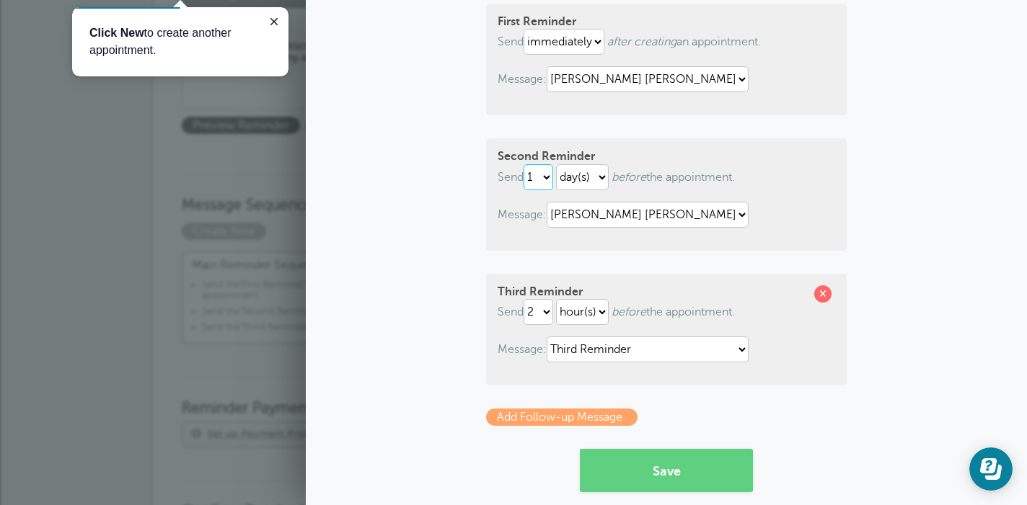
select select "4"
select select "3"
select select "DAY"
select select "160938"
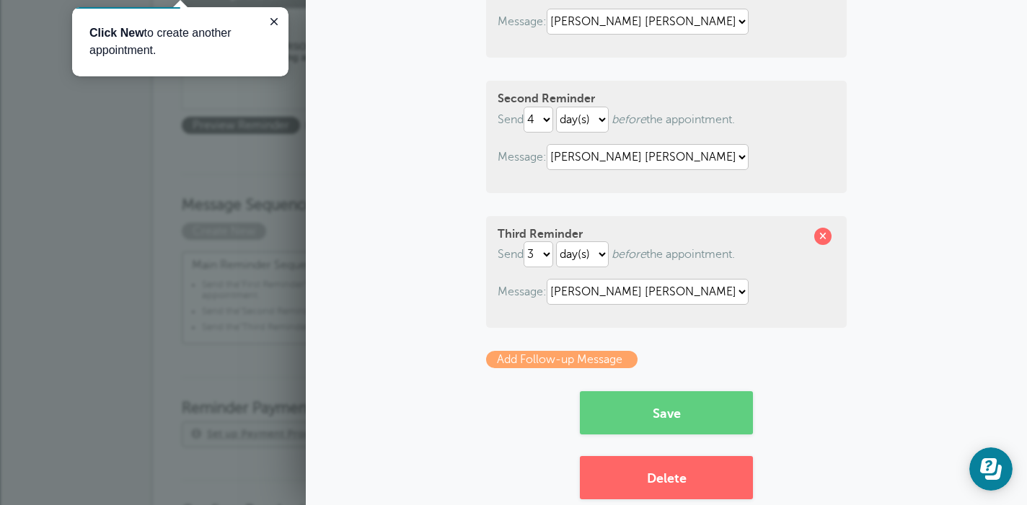
click at [592, 364] on link "Add Follow-up Message" at bounding box center [561, 359] width 151 height 17
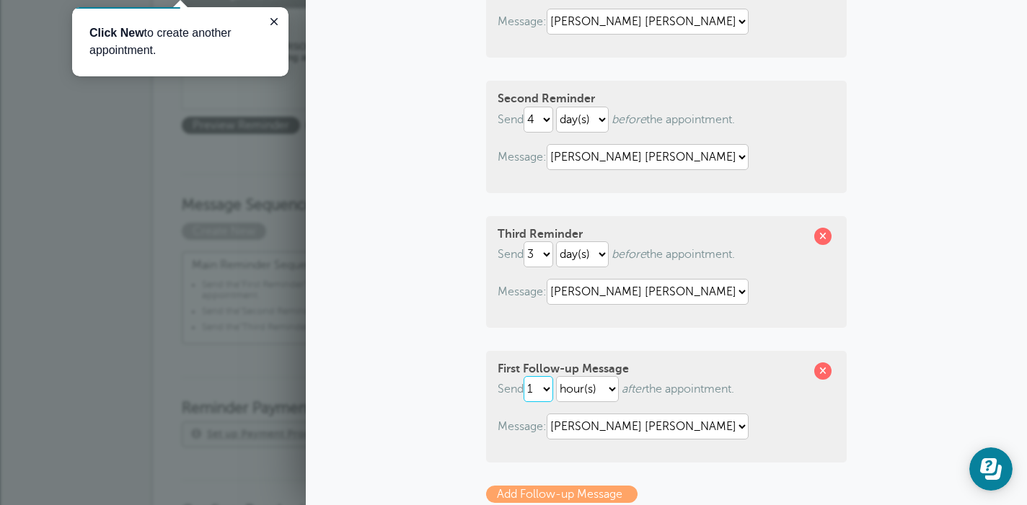
select select "2"
select select "DAY"
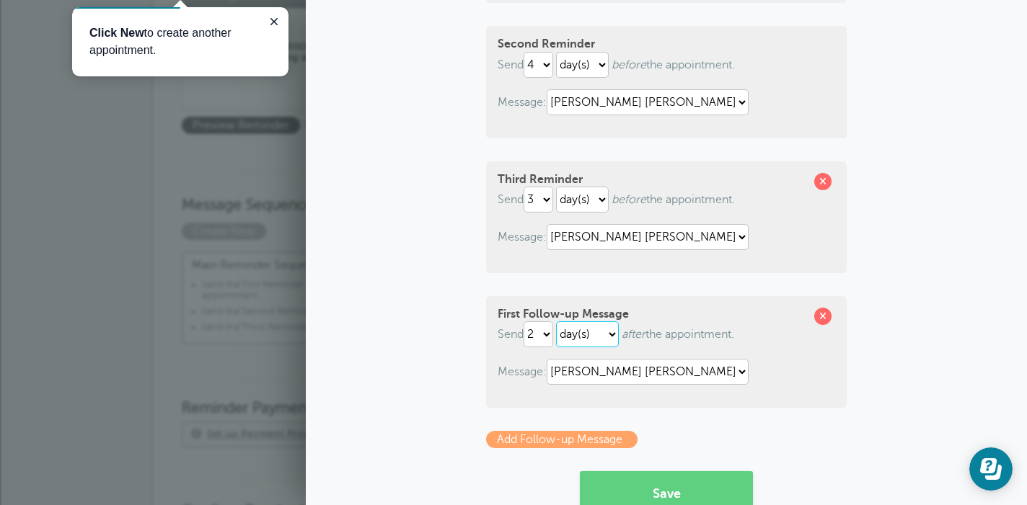
scroll to position [298, 0]
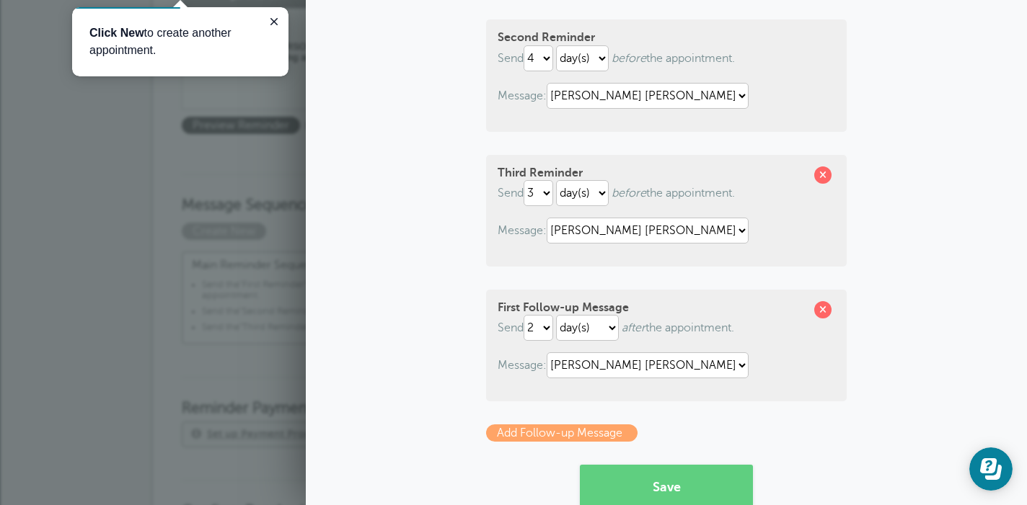
click at [548, 439] on link "Add Follow-up Message" at bounding box center [561, 433] width 151 height 17
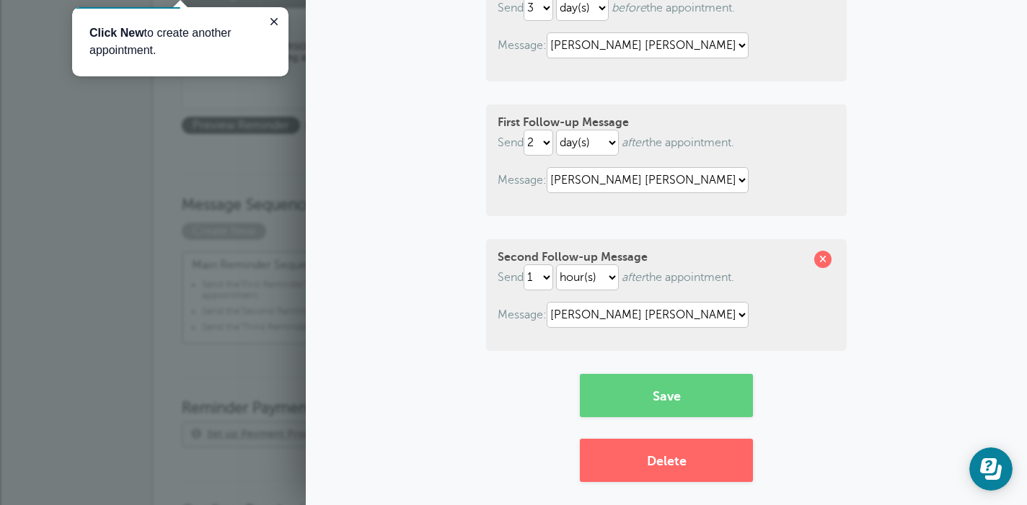
scroll to position [490, 0]
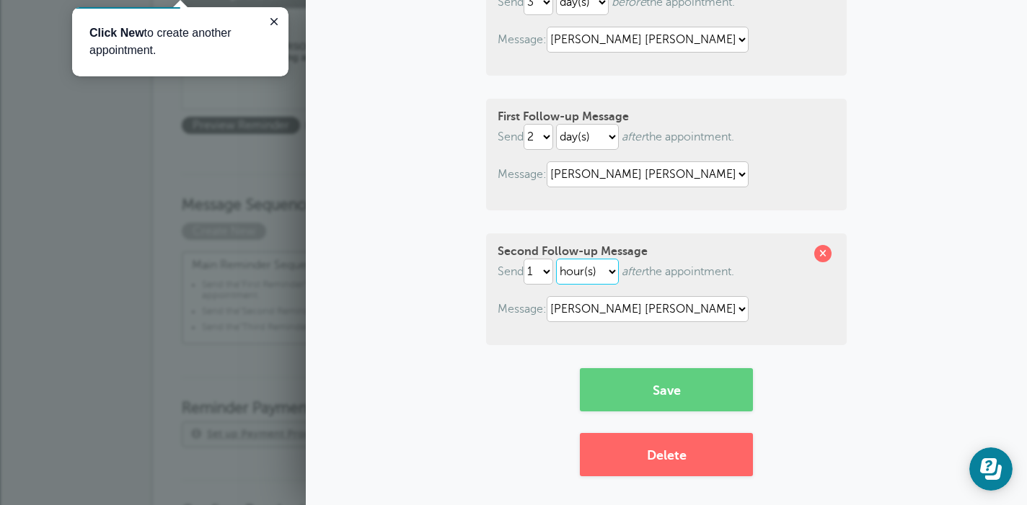
select select "DAY"
click at [666, 400] on button "Save" at bounding box center [666, 389] width 173 height 43
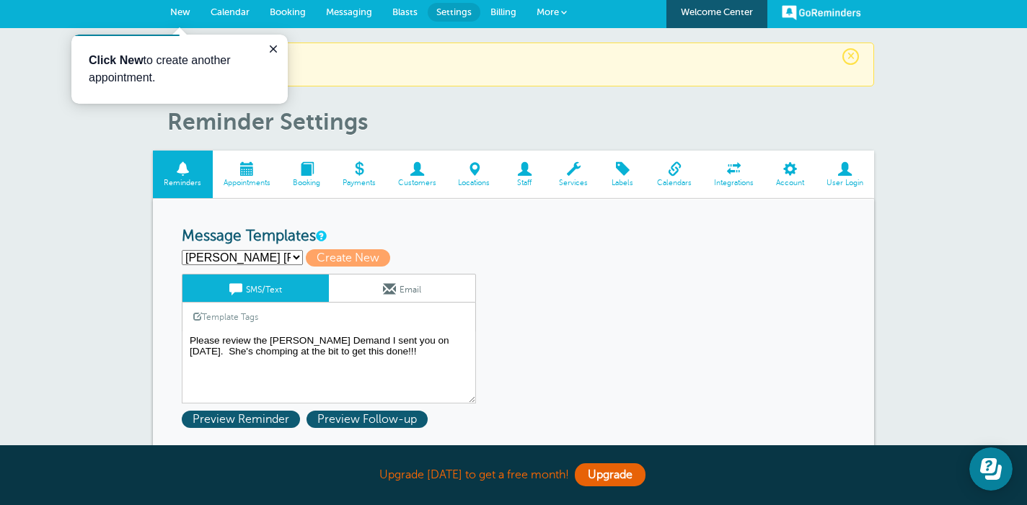
scroll to position [4, 0]
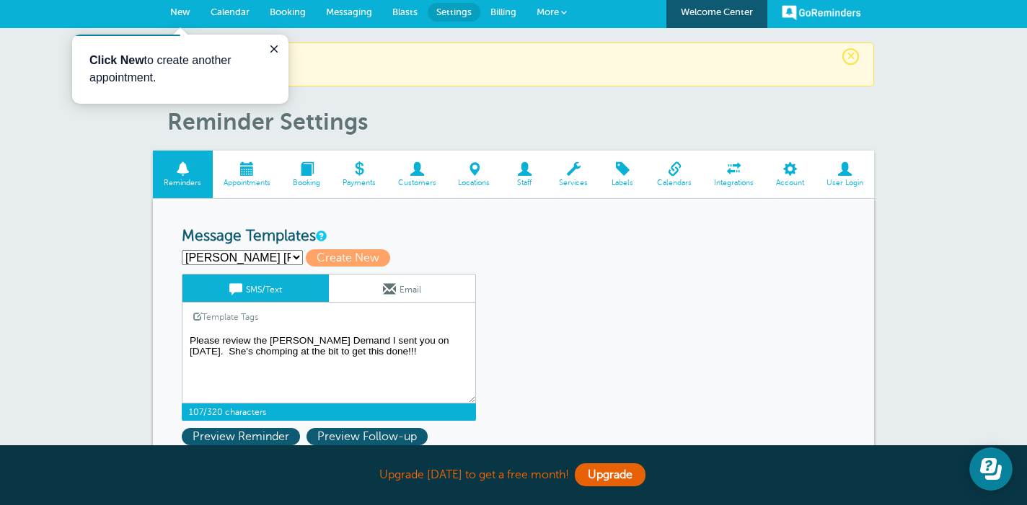
click at [192, 337] on textarea "Please review the [PERSON_NAME] Demand I sent you on [DATE]. She's chomping at …" at bounding box center [329, 368] width 294 height 72
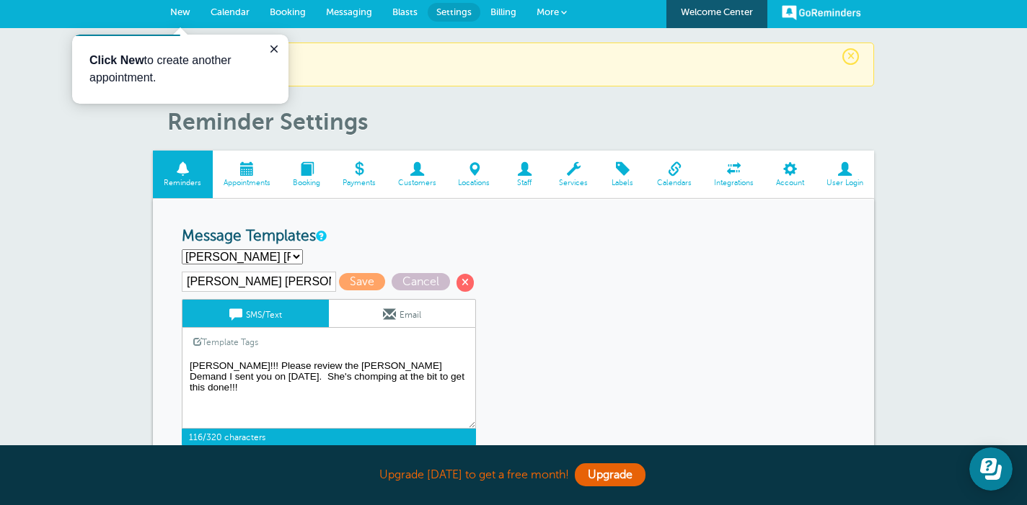
click at [407, 358] on textarea "Please review the [PERSON_NAME] Demand I sent you on [DATE]. She's chomping at …" at bounding box center [329, 393] width 294 height 72
click at [405, 363] on textarea "Please review the [PERSON_NAME] Demand I sent you on [DATE]. She's chomping at …" at bounding box center [329, 393] width 294 height 72
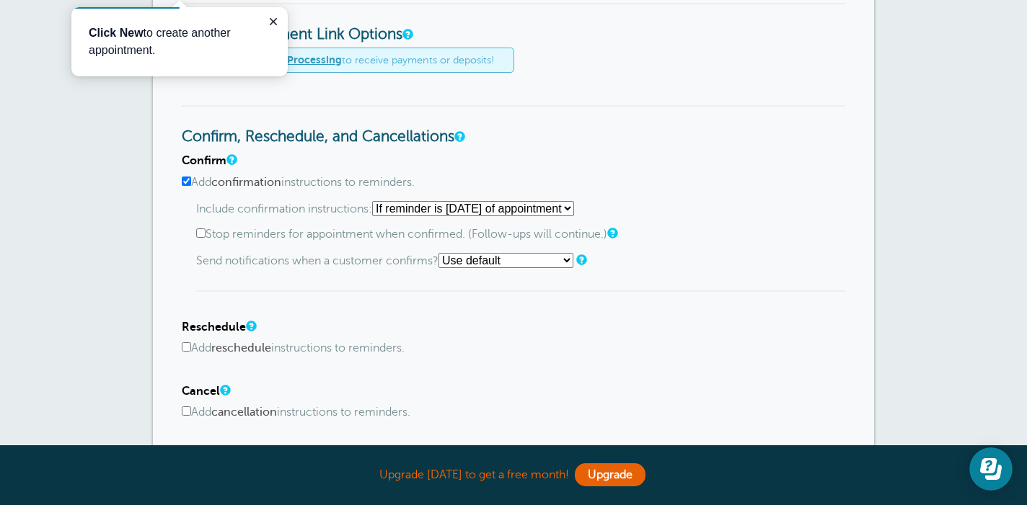
scroll to position [796, 0]
type textarea "[PERSON_NAME]!!! Please review the [PERSON_NAME] Demand [PERSON_NAME] sent you …"
click at [184, 177] on input "Add confirmation instructions to reminders." at bounding box center [186, 181] width 9 height 9
checkbox input "false"
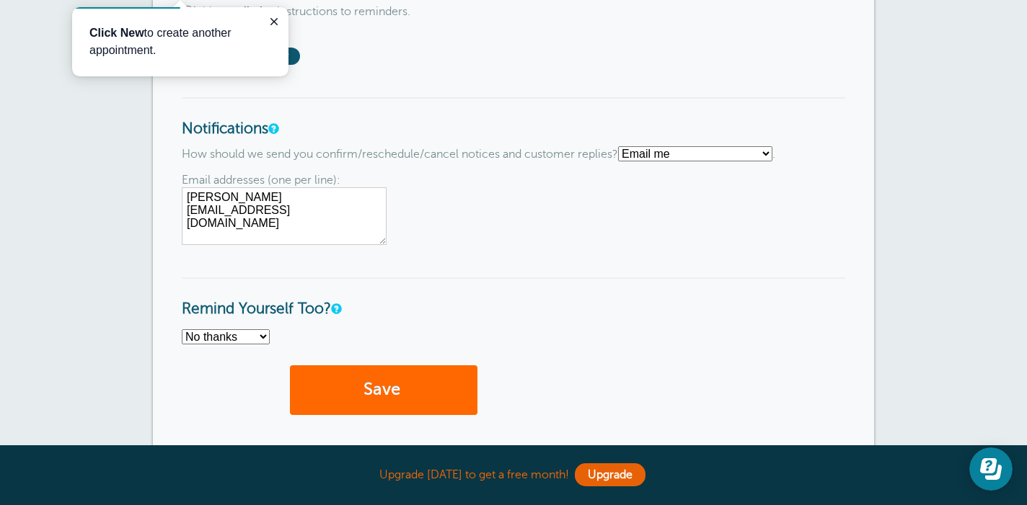
scroll to position [1094, 0]
select select "4"
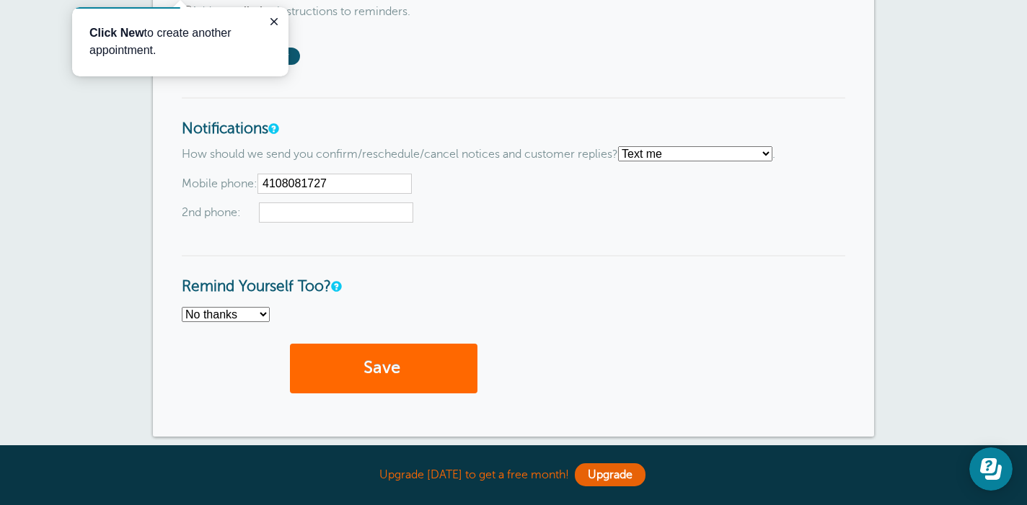
type input "4108081727"
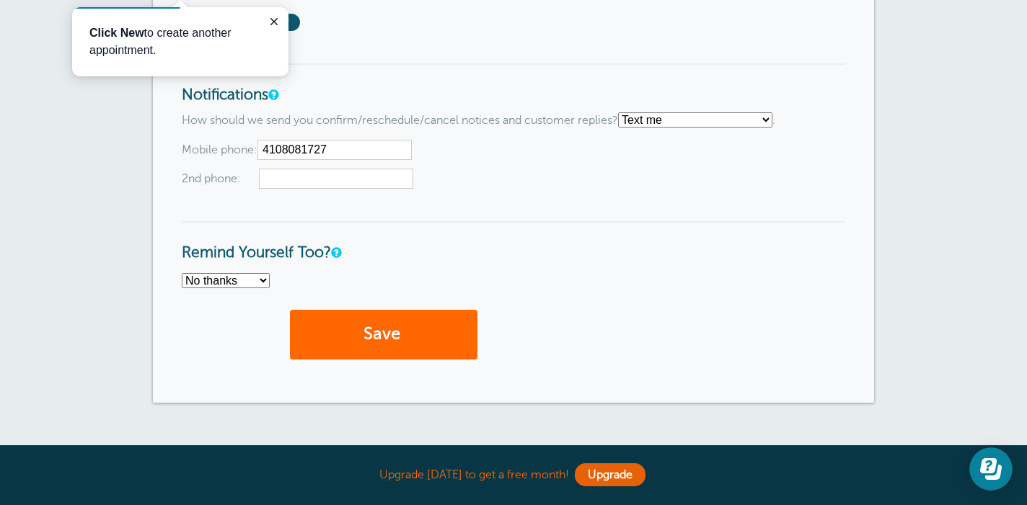
scroll to position [1129, 0]
select select "4"
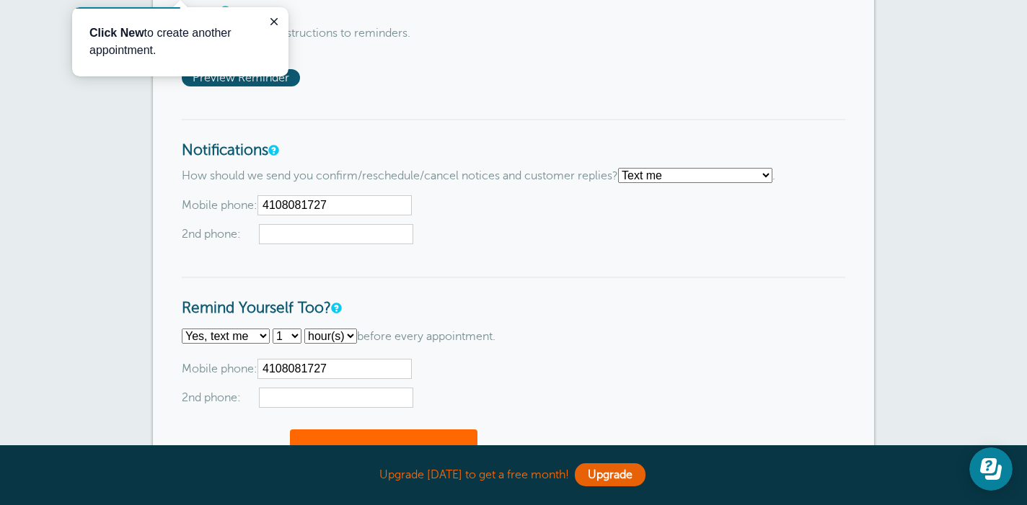
scroll to position [1073, 0]
type input "4108081727"
select select "5"
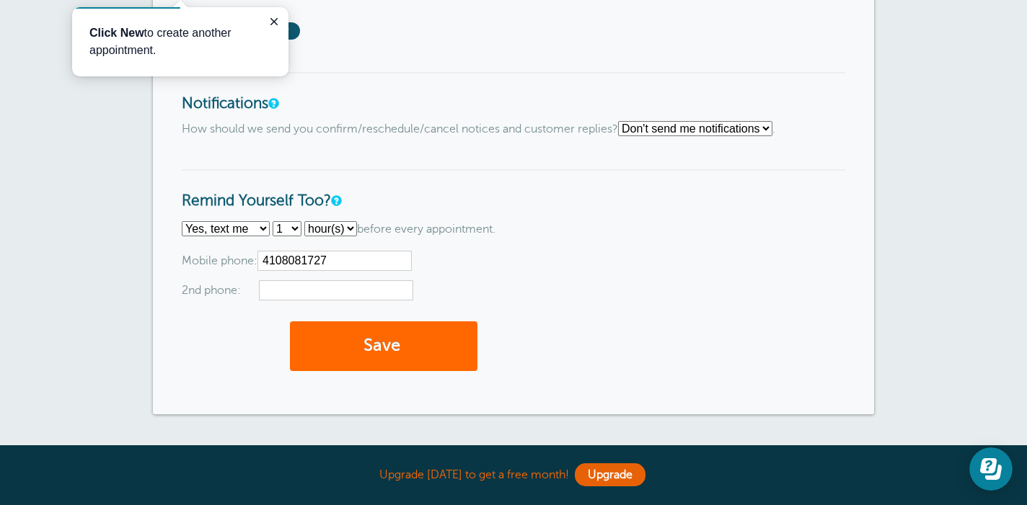
scroll to position [1120, 0]
select select "5"
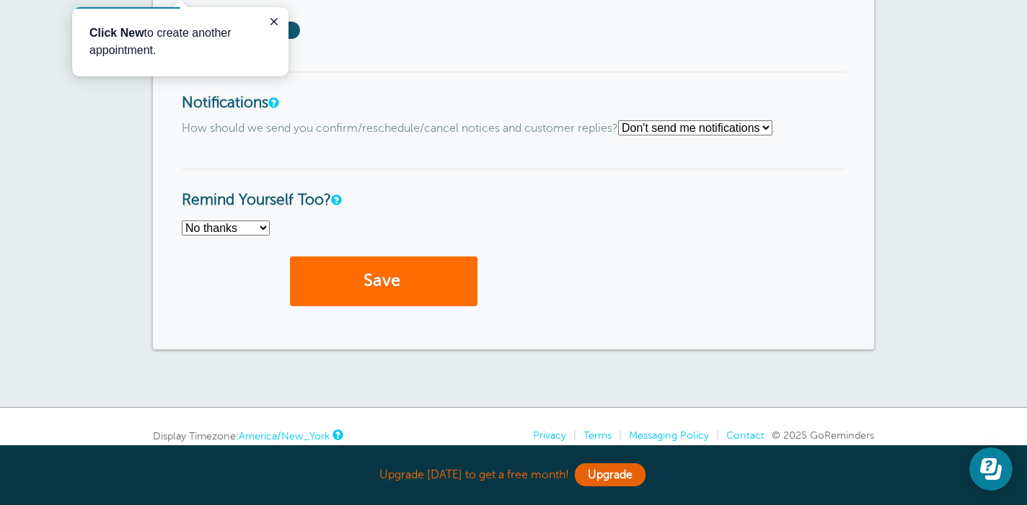
click at [386, 257] on button "Save" at bounding box center [383, 282] width 187 height 50
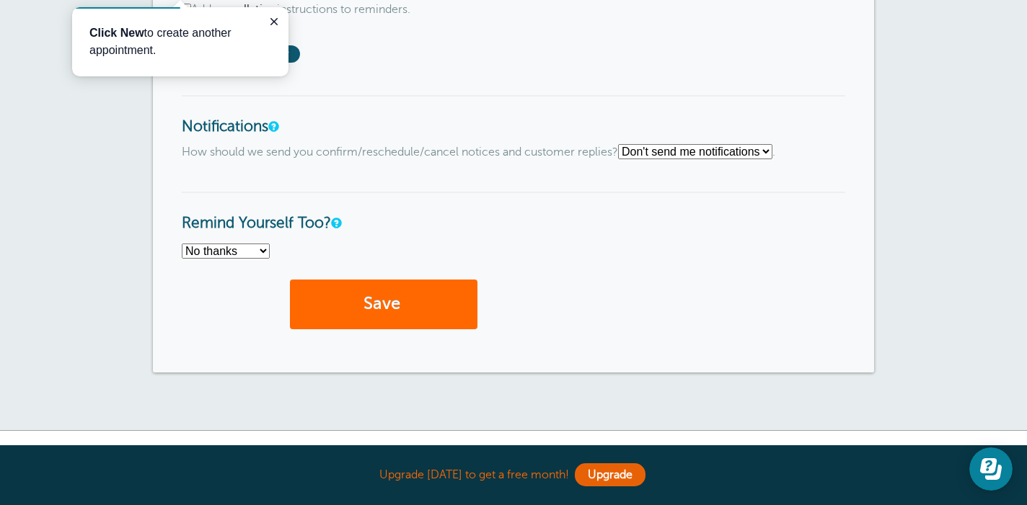
scroll to position [1054, 0]
click at [366, 279] on button "Save" at bounding box center [383, 304] width 187 height 50
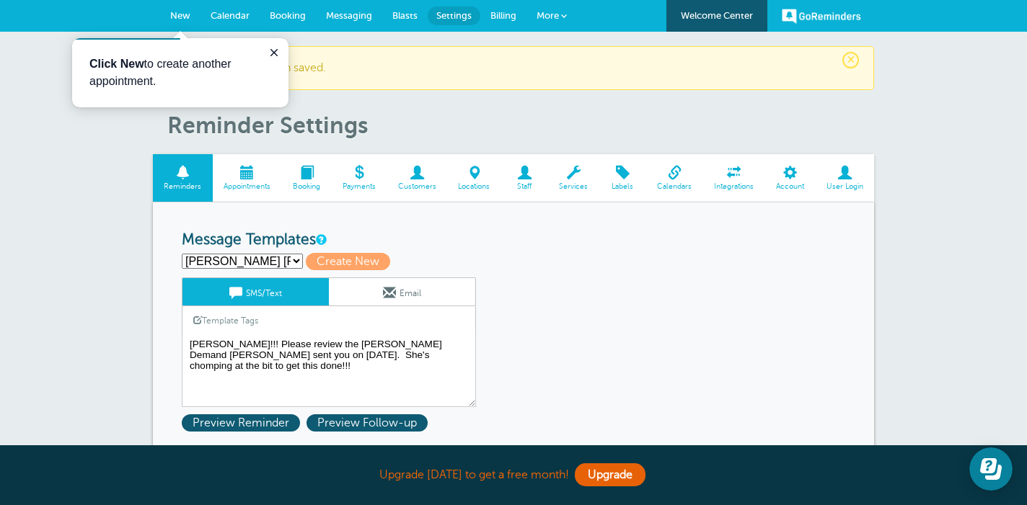
click at [185, 177] on span at bounding box center [183, 173] width 60 height 14
click at [256, 425] on span "Preview Reminder" at bounding box center [241, 423] width 118 height 17
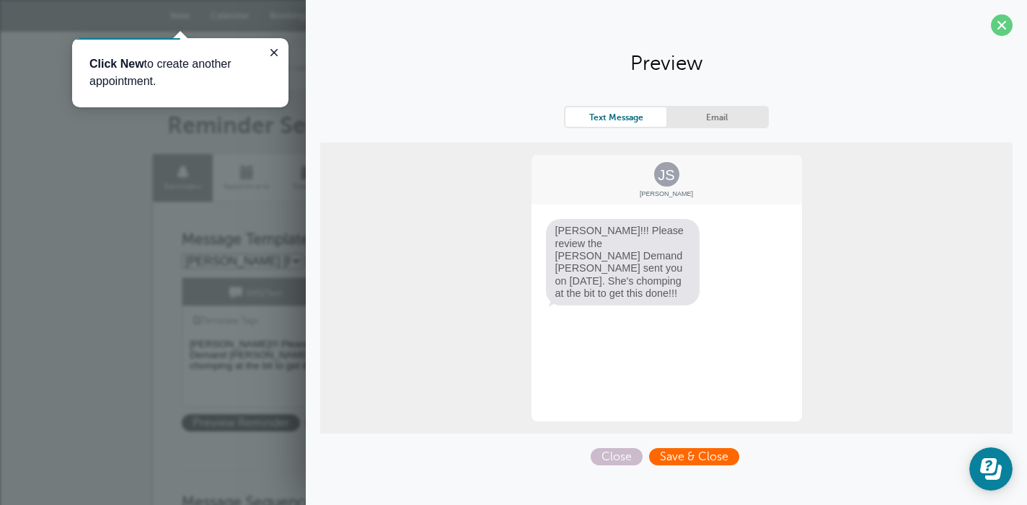
click at [701, 459] on span "Save & Close" at bounding box center [694, 456] width 90 height 17
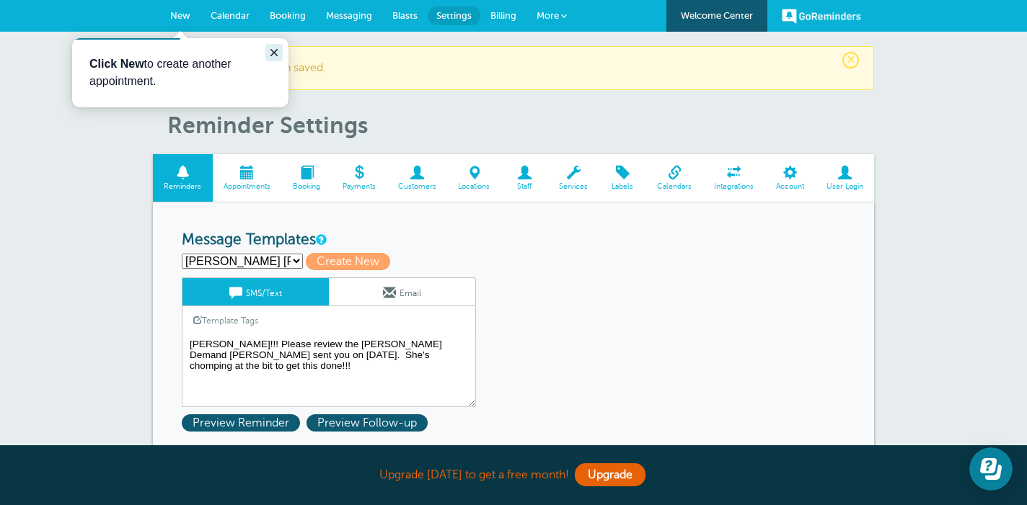
click at [281, 50] on button "Close guide" at bounding box center [273, 52] width 17 height 17
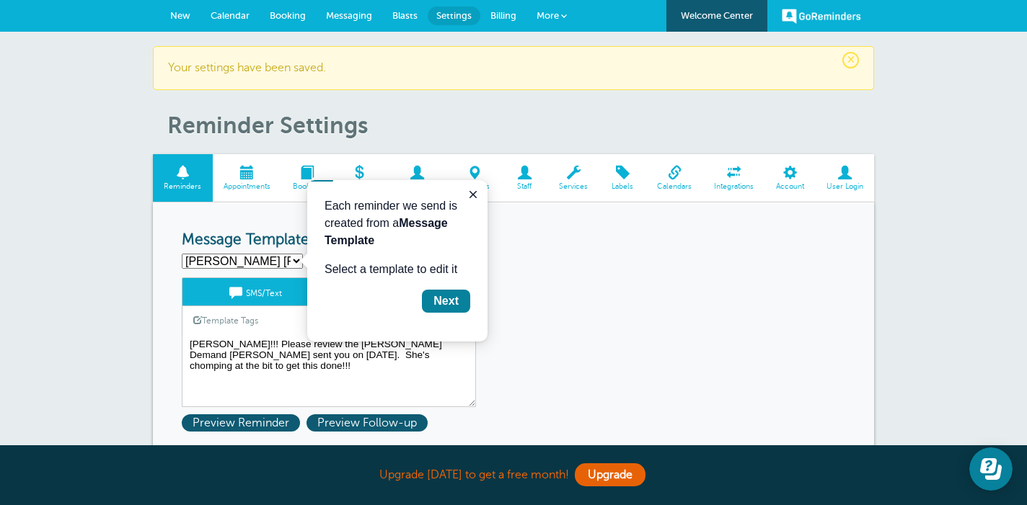
click at [182, 174] on span at bounding box center [183, 173] width 60 height 14
click at [474, 194] on icon "Close guide" at bounding box center [472, 194] width 7 height 7
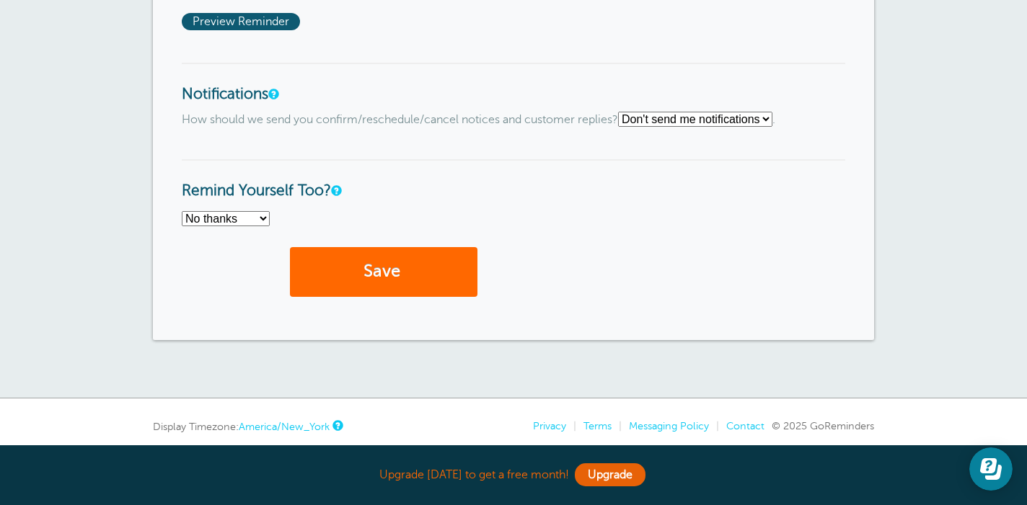
scroll to position [1090, 0]
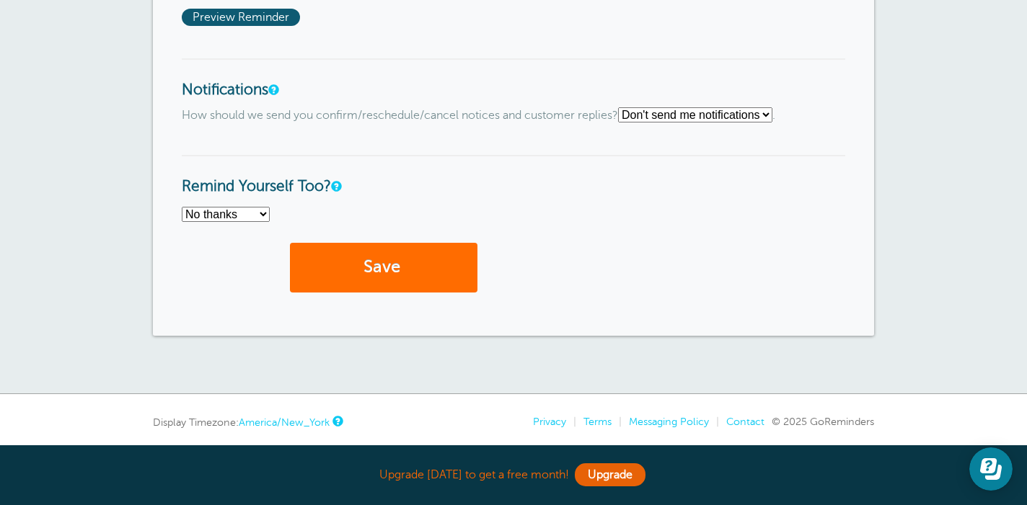
click at [385, 252] on button "Save" at bounding box center [383, 268] width 187 height 50
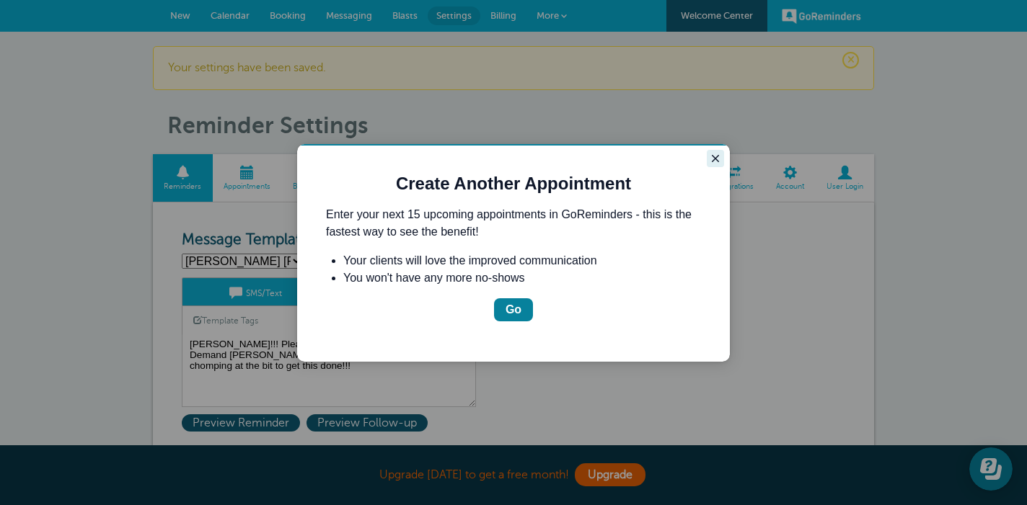
click at [715, 159] on icon "Close guide" at bounding box center [715, 158] width 7 height 7
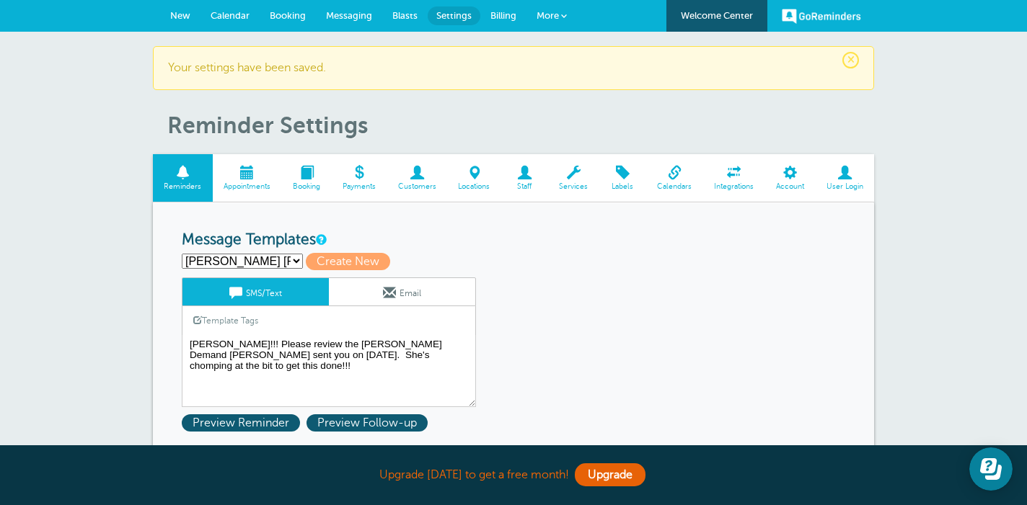
click at [395, 15] on span "Blasts" at bounding box center [404, 15] width 25 height 11
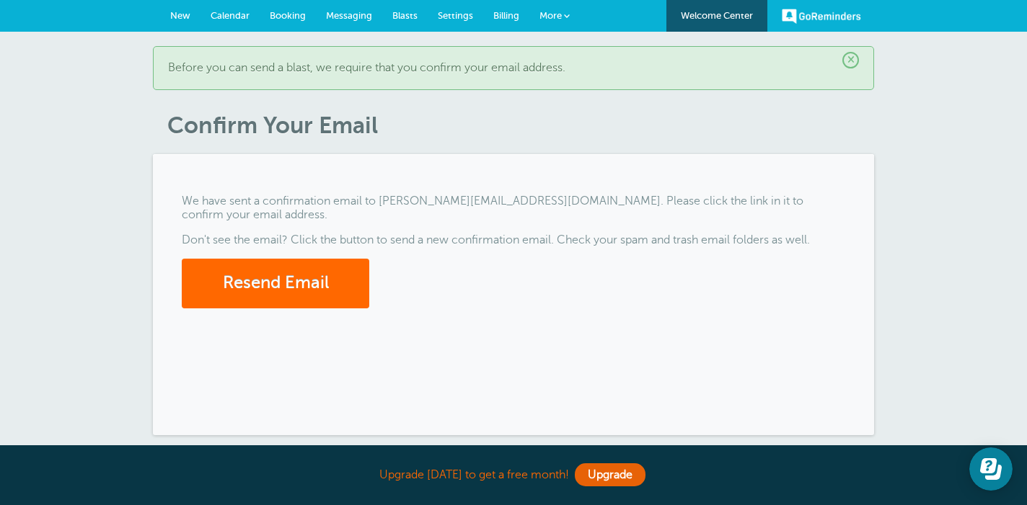
click at [343, 10] on link "Messaging" at bounding box center [349, 16] width 66 height 32
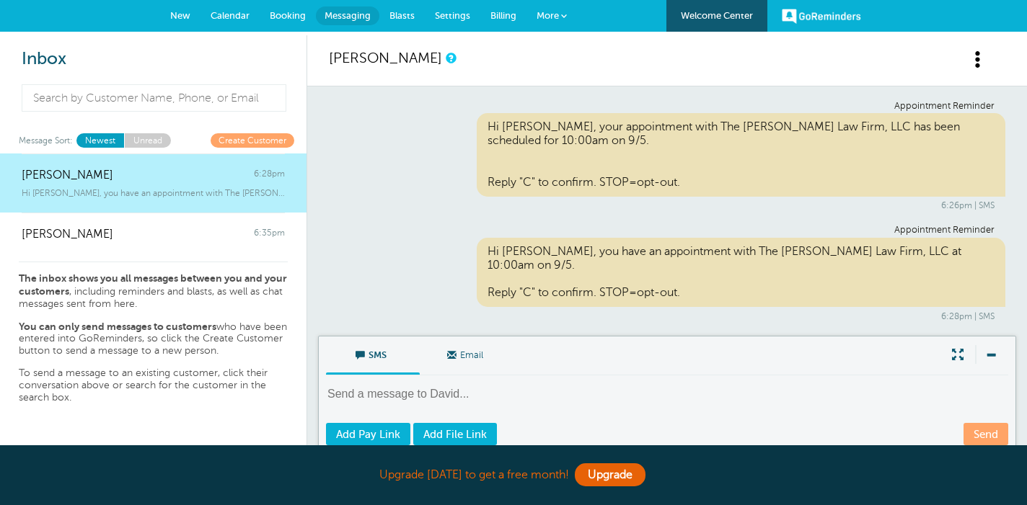
click at [183, 12] on span "New" at bounding box center [180, 15] width 20 height 11
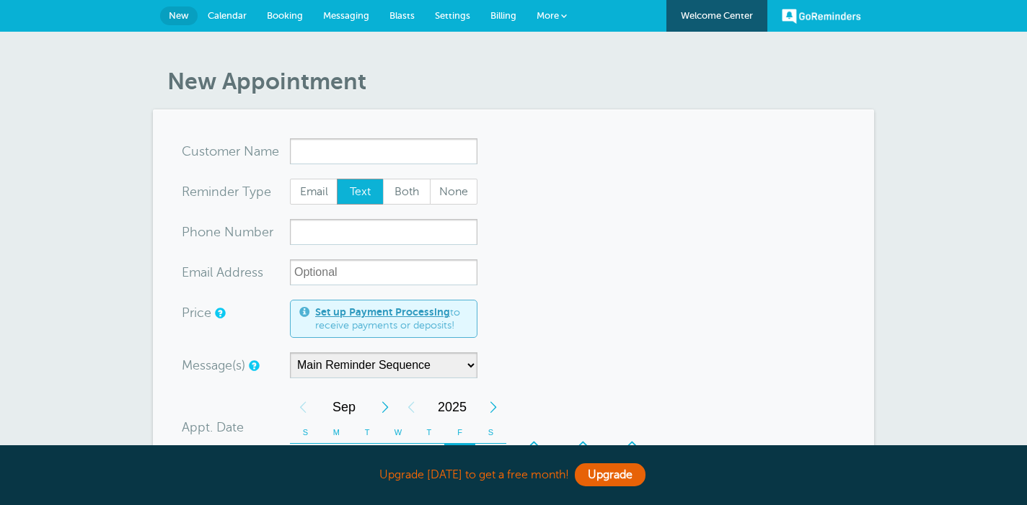
click at [222, 12] on span "Calendar" at bounding box center [227, 15] width 39 height 11
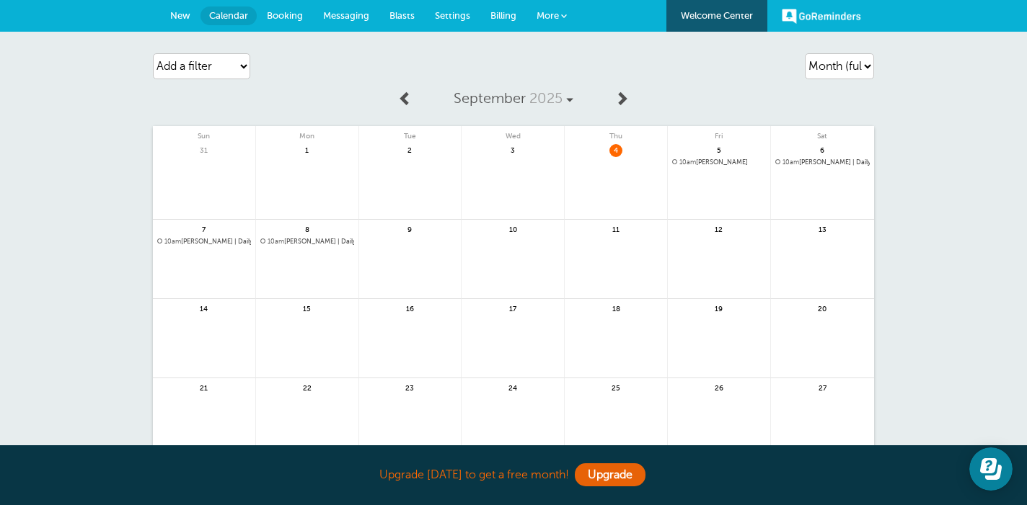
click at [704, 163] on span "10am [PERSON_NAME]" at bounding box center [719, 163] width 94 height 8
click at [0, 0] on section at bounding box center [0, 0] width 0 height 0
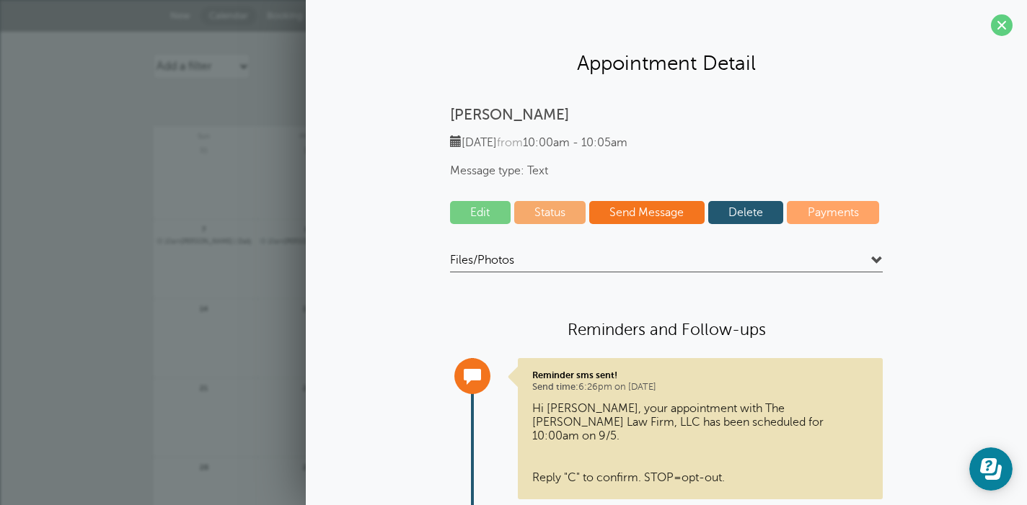
click at [743, 210] on link "Delete" at bounding box center [746, 212] width 76 height 23
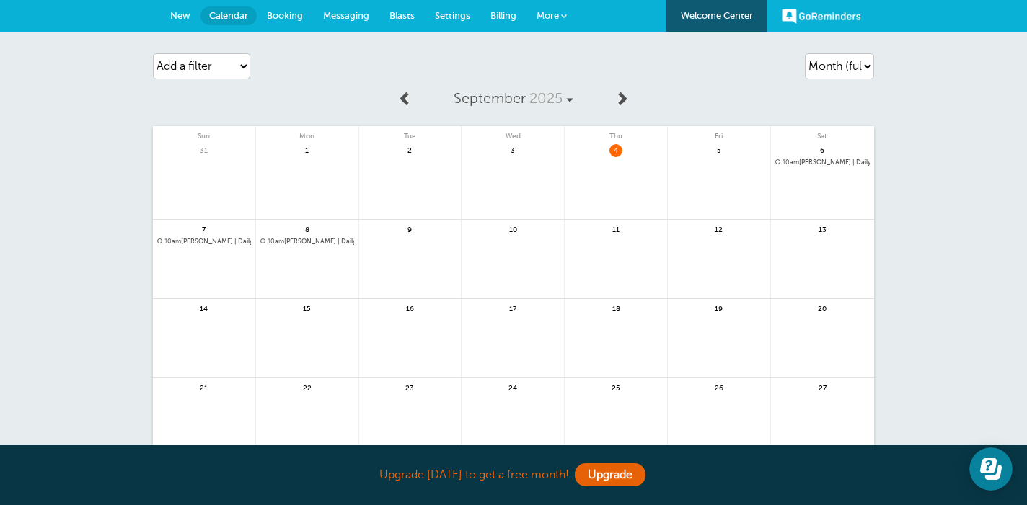
click at [801, 161] on span "10am David Harak | Daily(3 more times)" at bounding box center [822, 163] width 94 height 8
click at [0, 0] on section "null" at bounding box center [0, 0] width 0 height 0
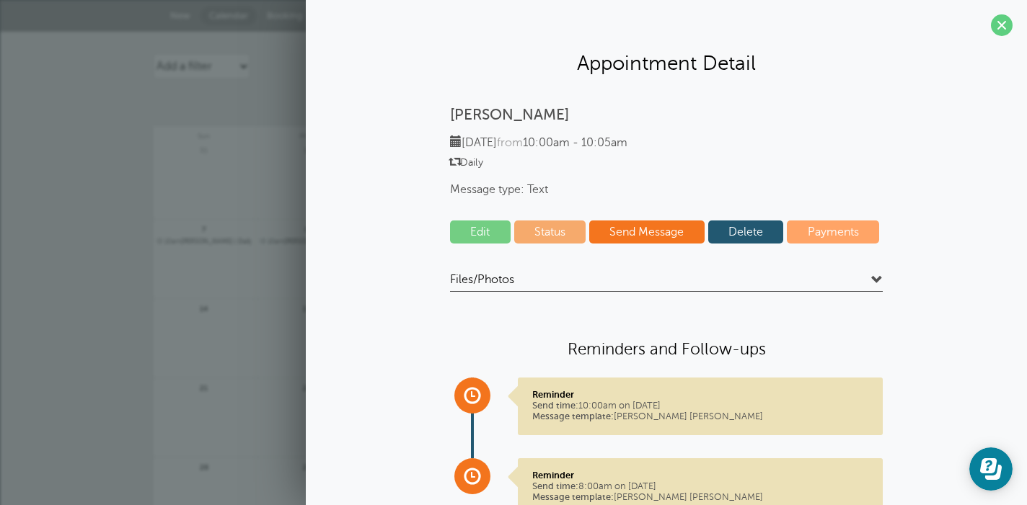
click at [740, 225] on link "Delete" at bounding box center [746, 232] width 76 height 23
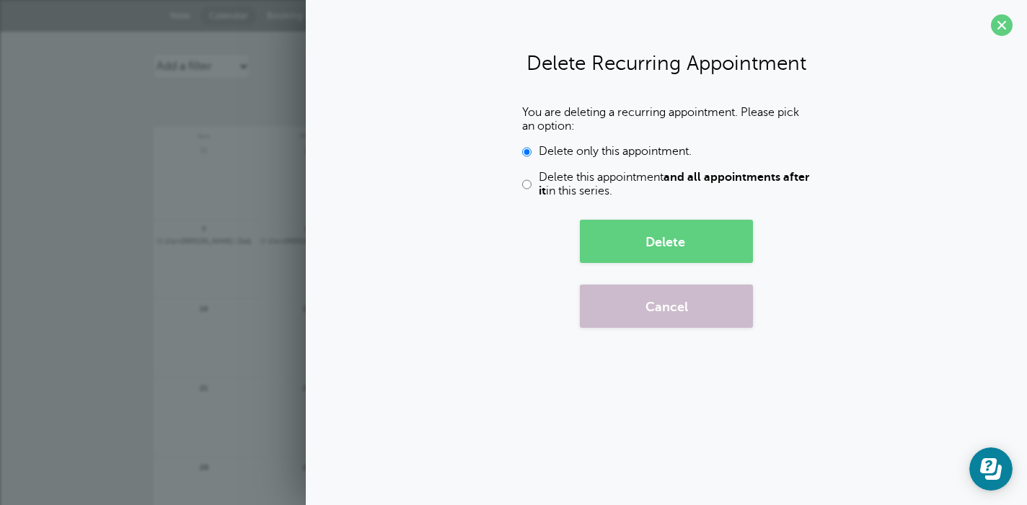
click at [557, 177] on span "Delete this appointment and all appointments after it in this series." at bounding box center [675, 184] width 272 height 27
click at [531, 177] on input "Delete this appointment and all appointments after it in this series." at bounding box center [526, 184] width 9 height 27
radio input "true"
click at [658, 236] on button "Delete" at bounding box center [666, 241] width 173 height 43
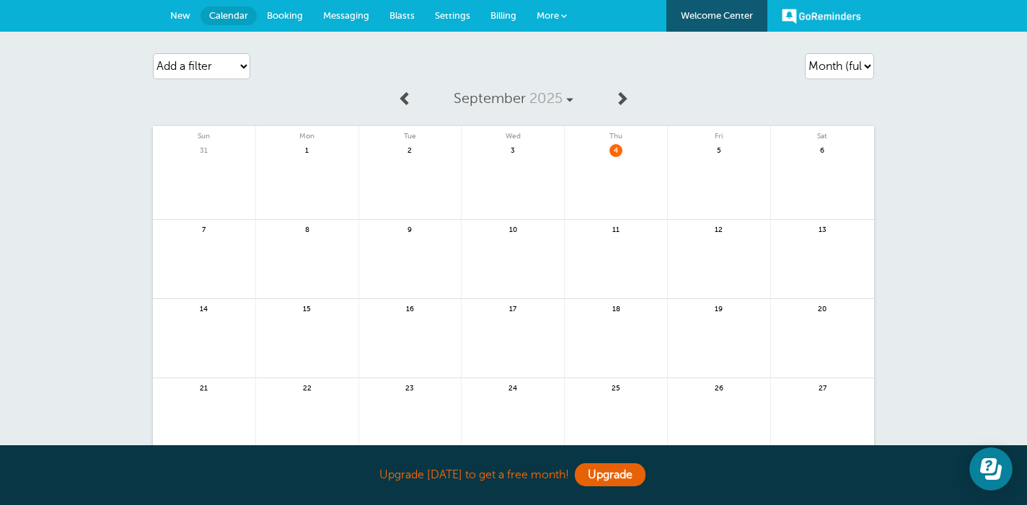
click at [178, 15] on span "New" at bounding box center [180, 15] width 20 height 11
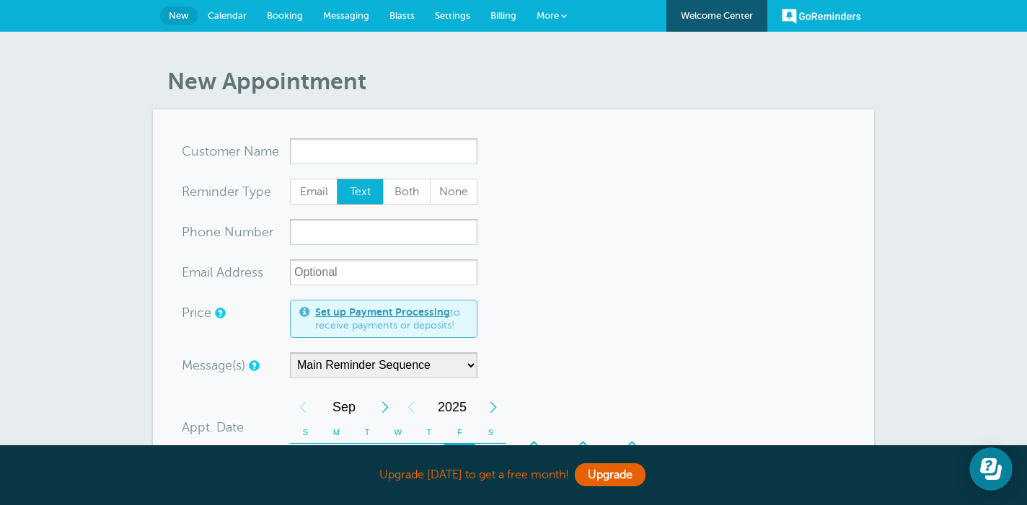
click at [546, 14] on span "More" at bounding box center [547, 15] width 22 height 11
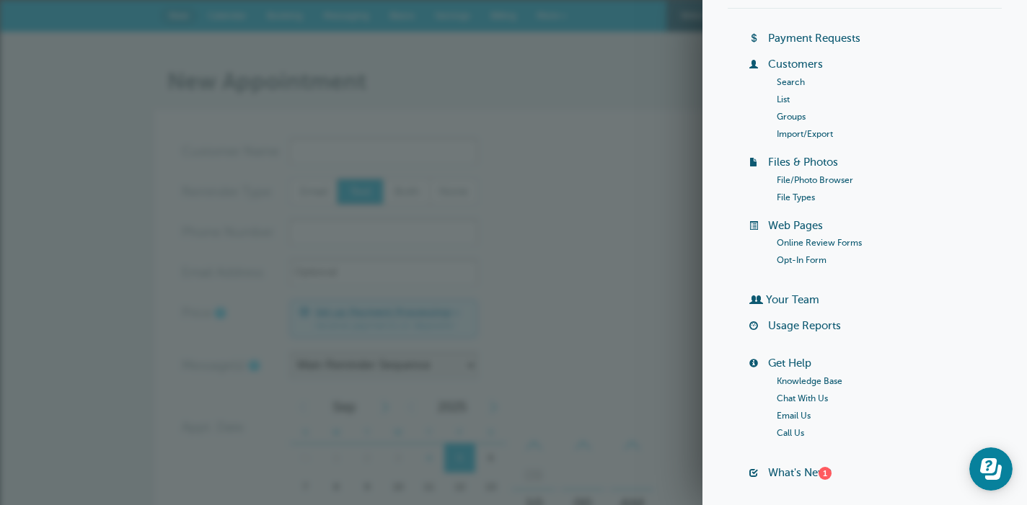
scroll to position [-61, 0]
